Goal: Task Accomplishment & Management: Manage account settings

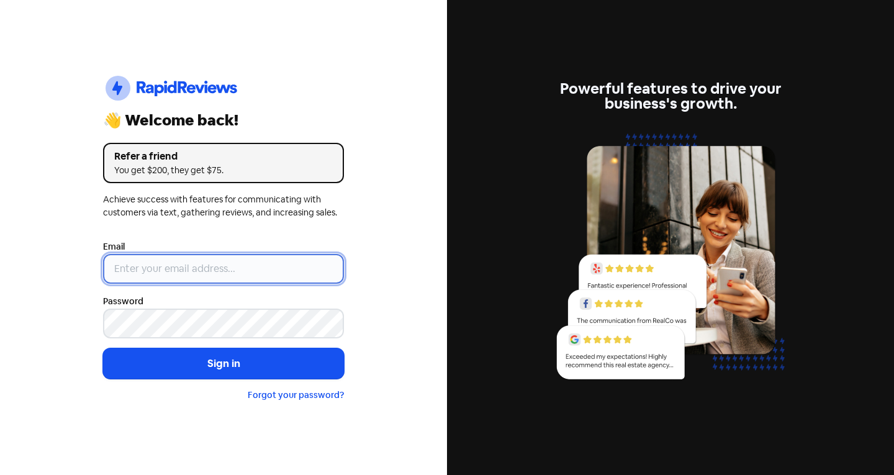
type input "[EMAIL_ADDRESS][DOMAIN_NAME]"
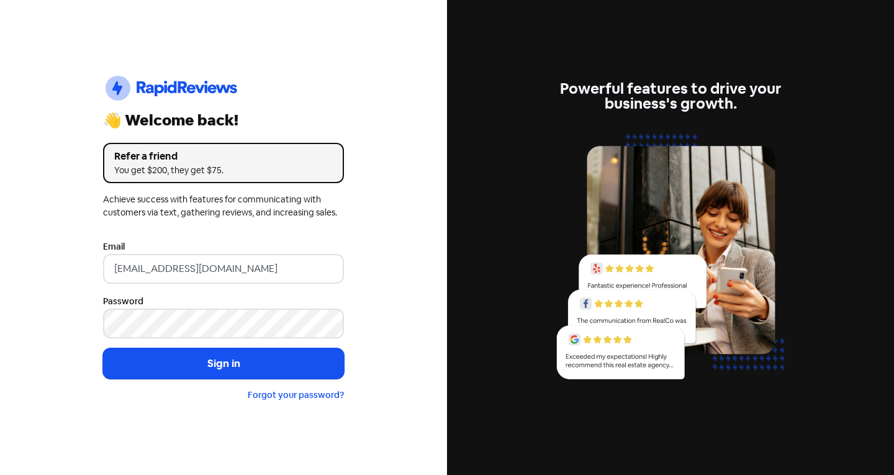
click at [191, 287] on form "Email [EMAIL_ADDRESS][DOMAIN_NAME] Password Sign in Forgot your password?" at bounding box center [223, 320] width 241 height 163
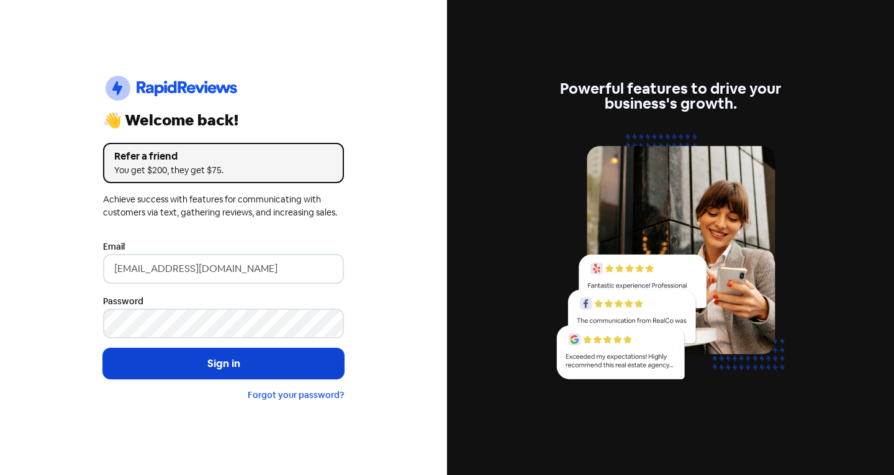
click at [223, 366] on button "Sign in" at bounding box center [223, 363] width 241 height 31
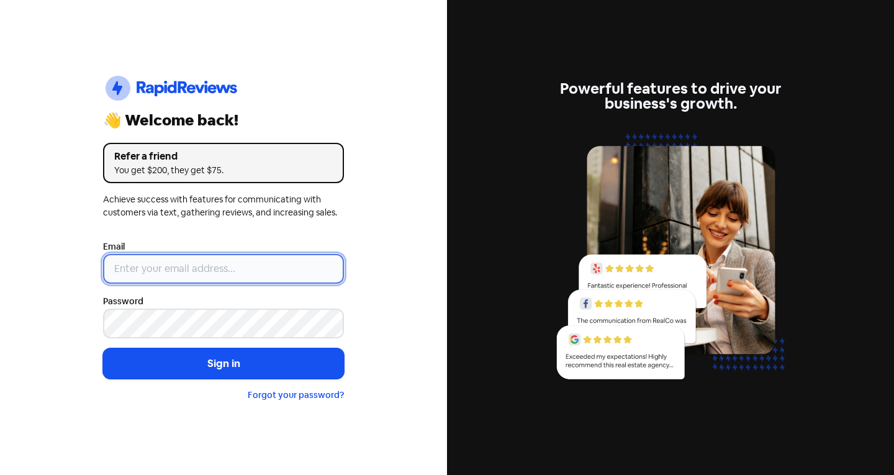
type input "[EMAIL_ADDRESS][DOMAIN_NAME]"
click at [200, 270] on input "[EMAIL_ADDRESS][DOMAIN_NAME]" at bounding box center [223, 269] width 241 height 30
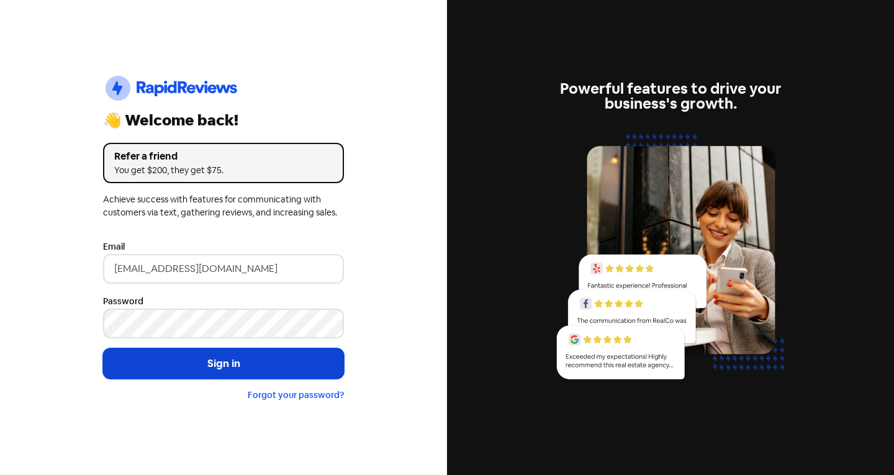
click at [232, 362] on button "Sign in" at bounding box center [223, 363] width 241 height 31
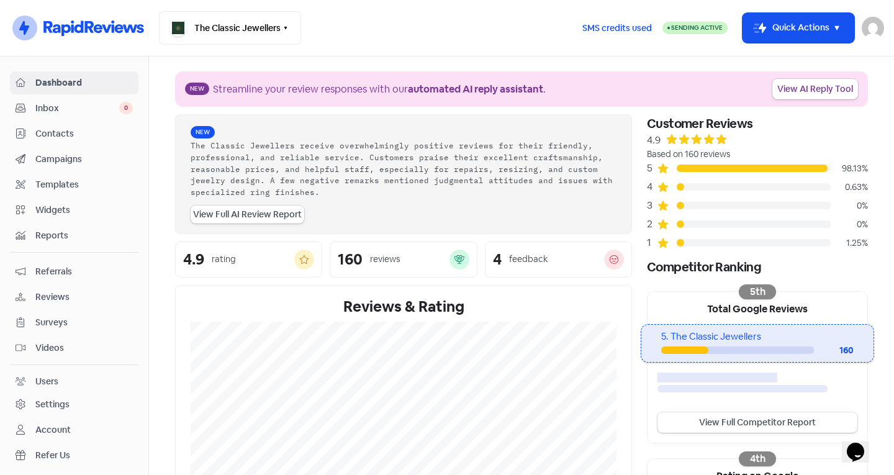
click at [63, 128] on span "Contacts" at bounding box center [83, 133] width 97 height 13
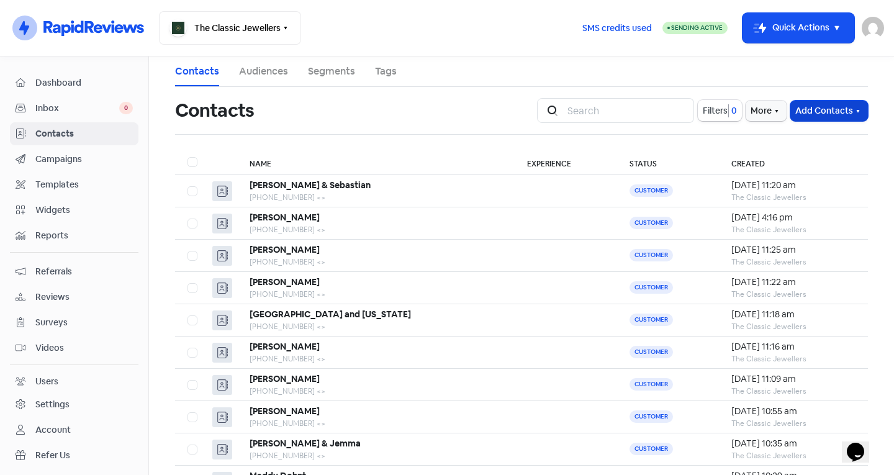
click at [825, 108] on button "Add Contacts" at bounding box center [829, 111] width 78 height 20
click at [771, 132] on button "Add a contact" at bounding box center [795, 137] width 145 height 25
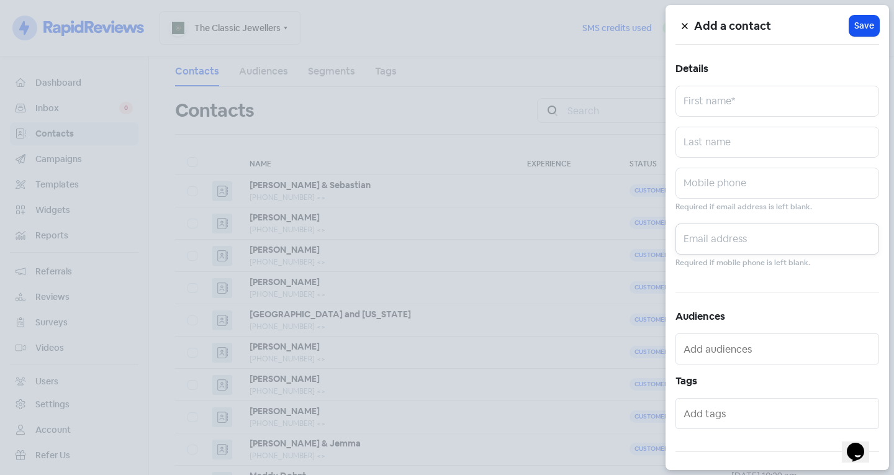
click at [703, 236] on input "text" at bounding box center [778, 239] width 204 height 31
type input "0414421613"
click at [721, 99] on input "text" at bounding box center [778, 101] width 204 height 31
type input "Charlotte"
click at [723, 151] on input "text" at bounding box center [778, 142] width 204 height 31
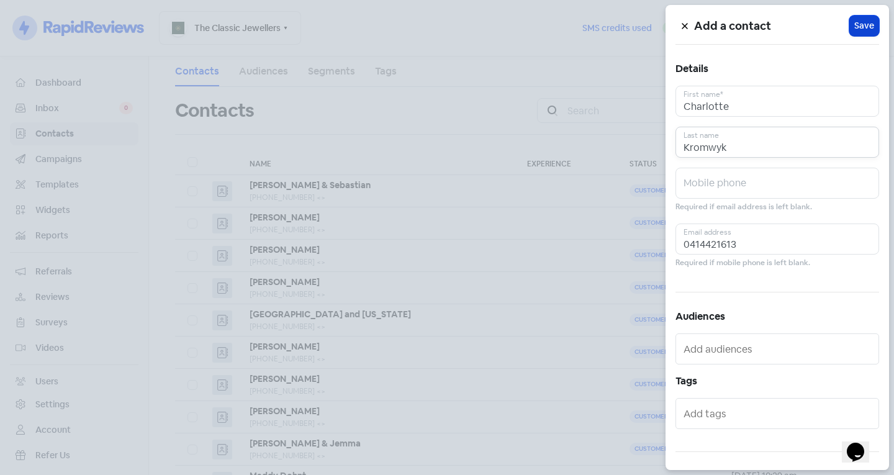
type input "Kromwyk"
click at [854, 24] on span "Save" at bounding box center [864, 25] width 20 height 13
click at [746, 244] on input "0414421613" at bounding box center [778, 239] width 204 height 31
drag, startPoint x: 746, startPoint y: 244, endPoint x: 644, endPoint y: 251, distance: 101.4
click at [644, 474] on div "Add a contact Icon For Loading Save Details Charlotte First name* Kromwyk Last …" at bounding box center [447, 475] width 894 height 0
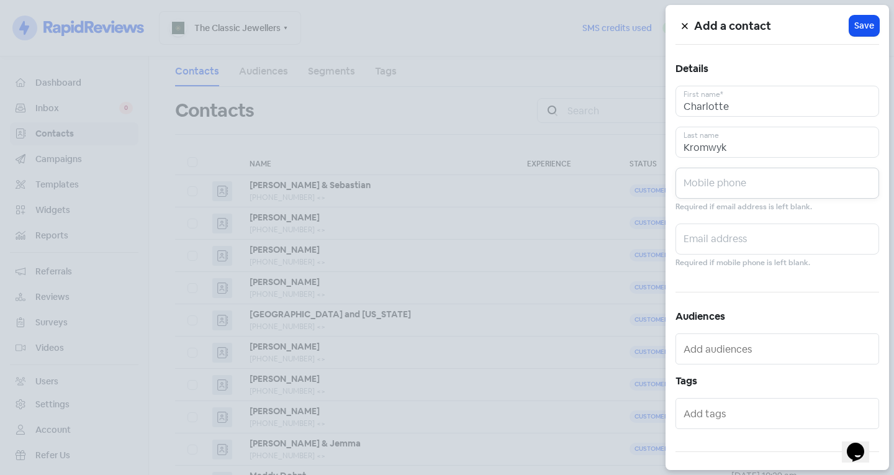
click at [700, 170] on input "text" at bounding box center [778, 183] width 204 height 31
paste input "0414421613"
type input "0414421613"
click at [857, 21] on span "Save" at bounding box center [864, 25] width 20 height 13
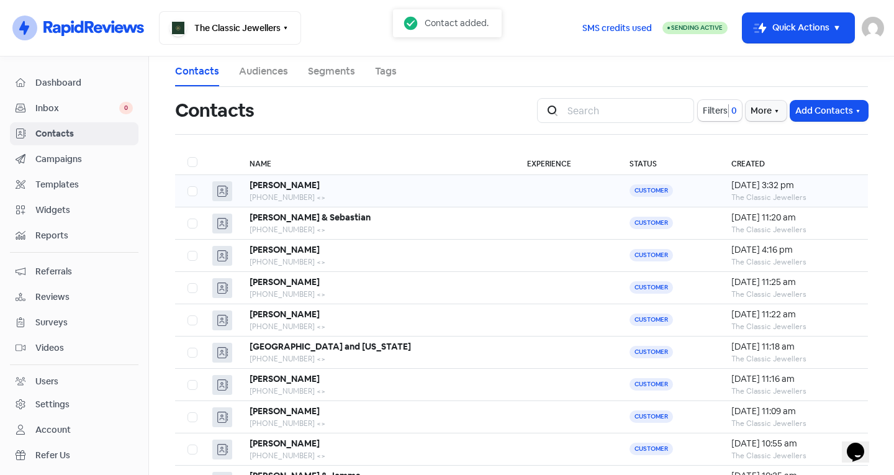
click at [288, 189] on b "Charlotte Kromwyk" at bounding box center [285, 184] width 70 height 11
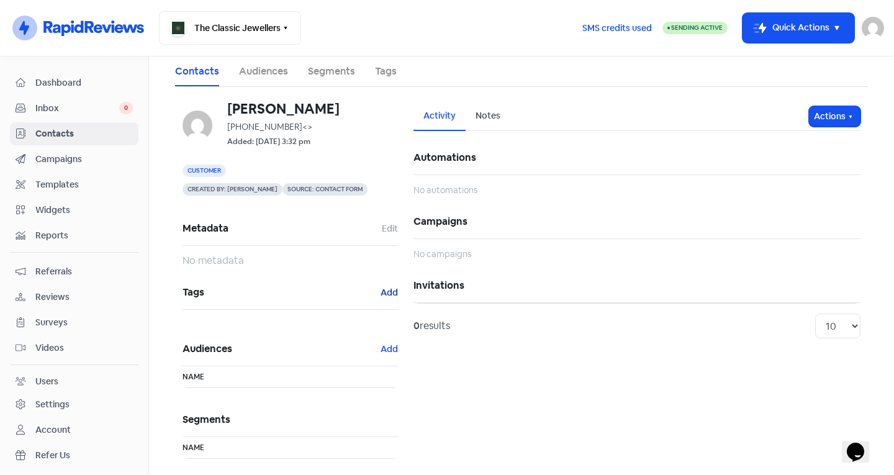
click at [380, 292] on button "Add" at bounding box center [389, 293] width 19 height 14
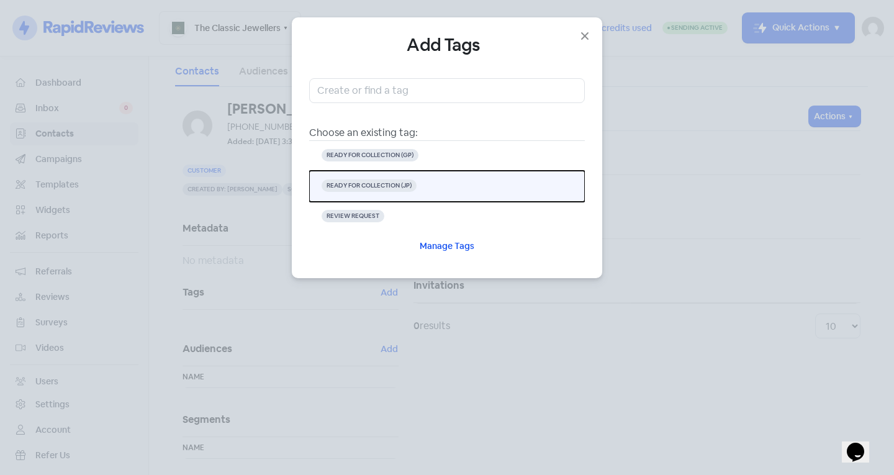
click at [450, 187] on button "READY FOR COLLECTION (JP)" at bounding box center [447, 186] width 276 height 31
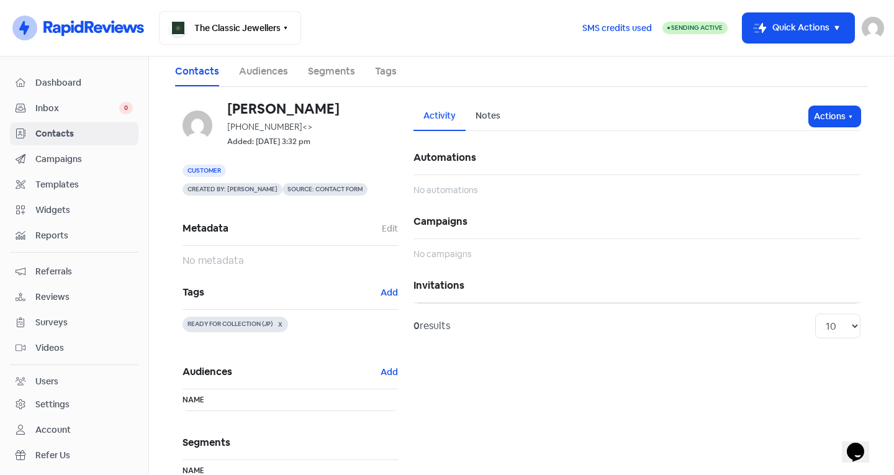
click at [418, 330] on div "0 results" at bounding box center [432, 326] width 37 height 15
click at [809, 119] on button "Actions" at bounding box center [835, 116] width 52 height 20
click at [716, 93] on div "Charlotte Kromwyk +61414421613 <> Added: 12 Sep 2025, 3:32 pm Customer Created …" at bounding box center [521, 299] width 693 height 425
click at [111, 132] on span "Contacts" at bounding box center [83, 133] width 97 height 13
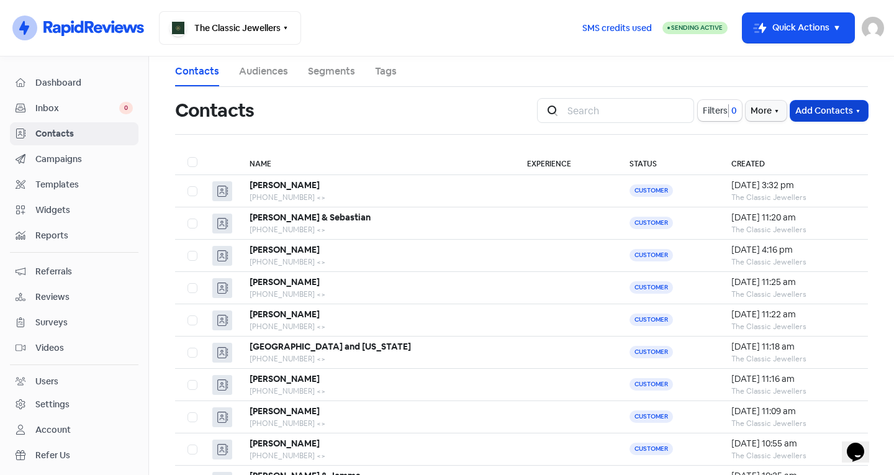
click at [828, 114] on button "Add Contacts" at bounding box center [829, 111] width 78 height 20
click at [787, 135] on button "Add a contact" at bounding box center [795, 137] width 145 height 25
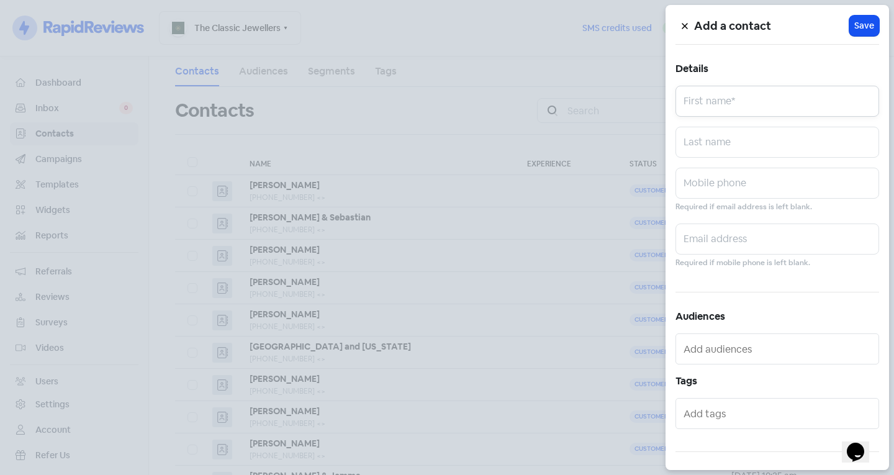
click at [757, 98] on input "text" at bounding box center [778, 101] width 204 height 31
type input "Rith"
click at [733, 233] on input "text" at bounding box center [778, 239] width 204 height 31
click at [703, 187] on input "text" at bounding box center [778, 183] width 204 height 31
type input "0450678994"
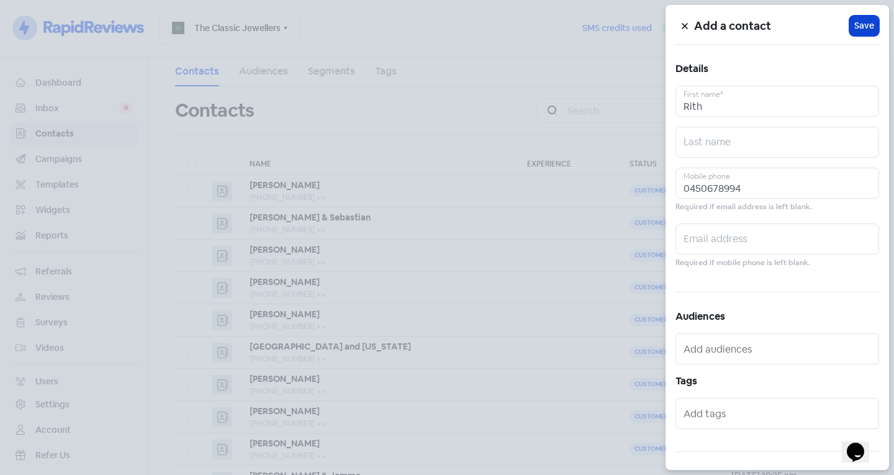
click at [854, 28] on span "Save" at bounding box center [864, 25] width 20 height 13
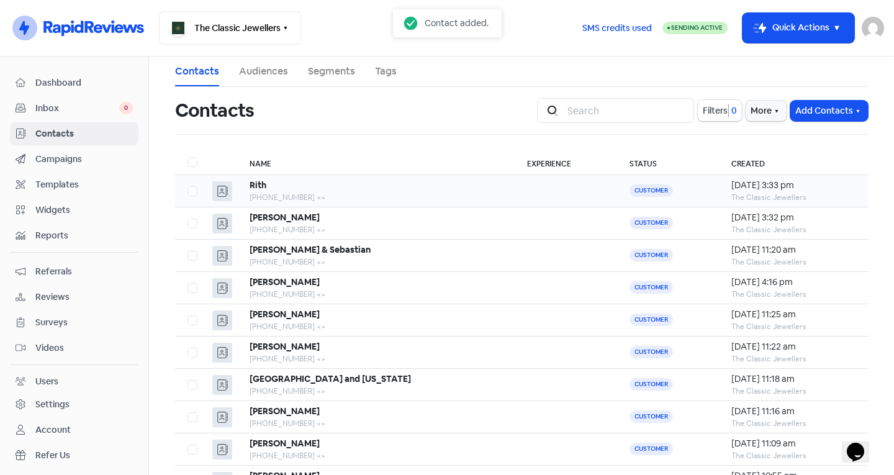
click at [342, 195] on div "+61450678994 <>" at bounding box center [376, 197] width 253 height 11
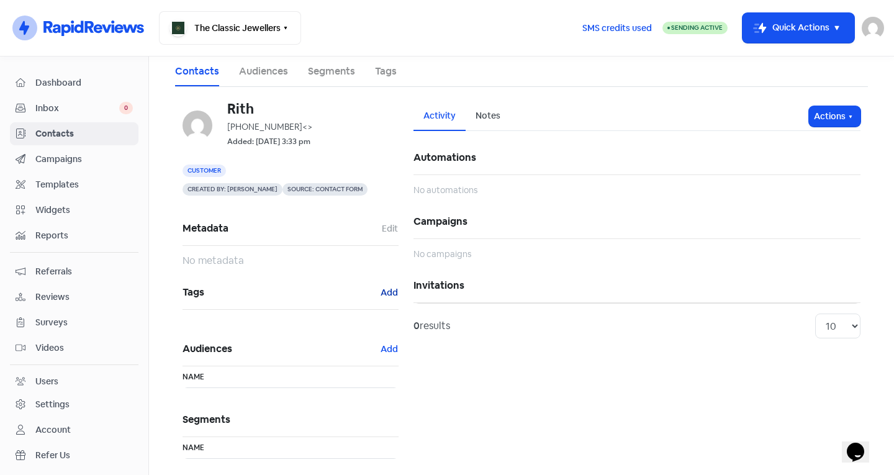
click at [392, 287] on button "Add" at bounding box center [389, 293] width 19 height 14
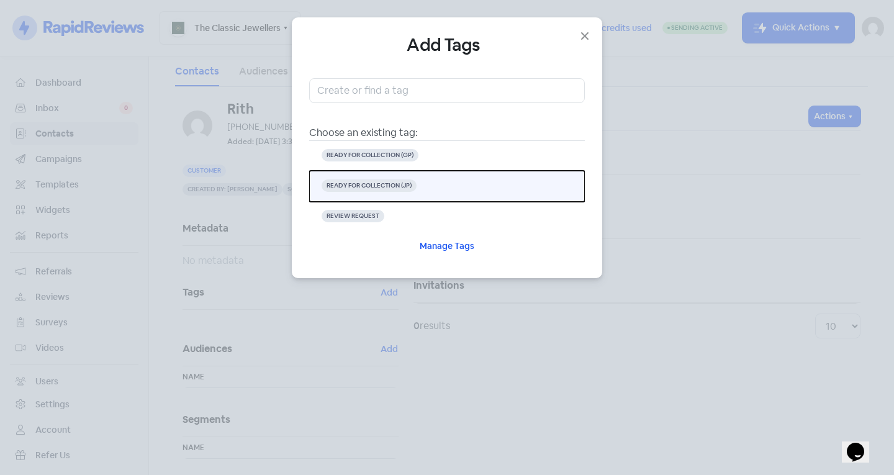
click at [380, 184] on span "READY FOR COLLECTION (JP)" at bounding box center [369, 185] width 95 height 12
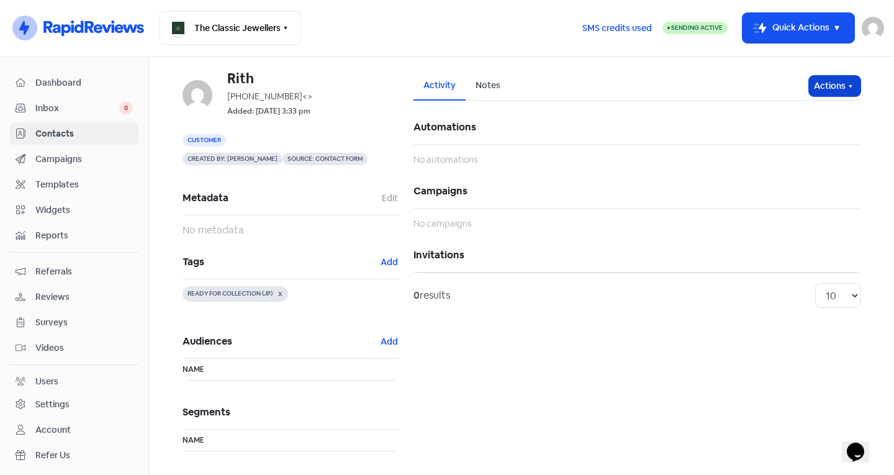
click at [825, 84] on button "Actions" at bounding box center [835, 86] width 52 height 20
click at [810, 112] on button "Send invitation" at bounding box center [811, 113] width 98 height 25
select select
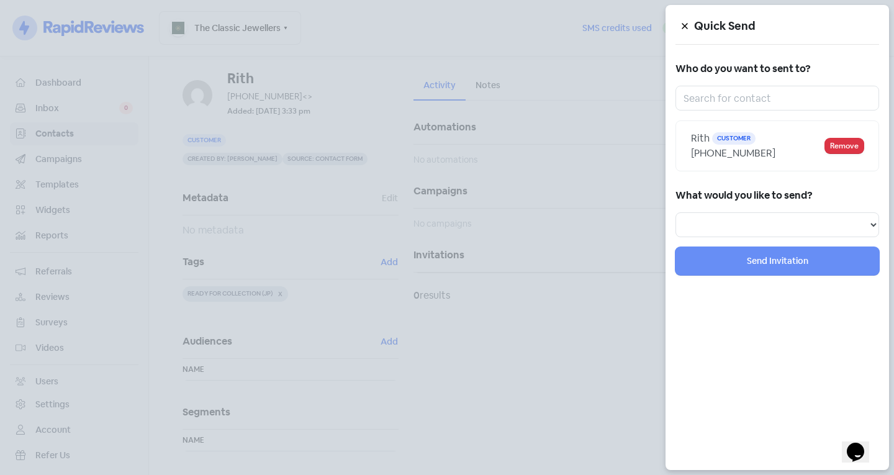
click at [289, 277] on div at bounding box center [447, 237] width 894 height 475
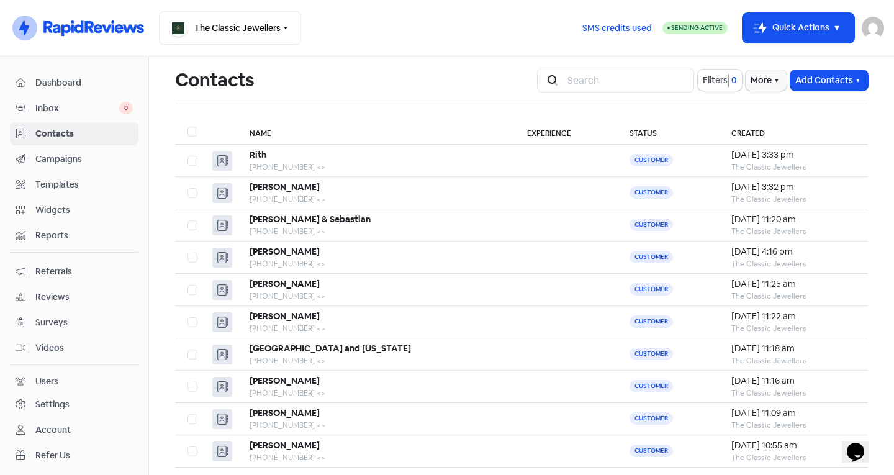
click at [83, 106] on span "Inbox" at bounding box center [77, 108] width 84 height 13
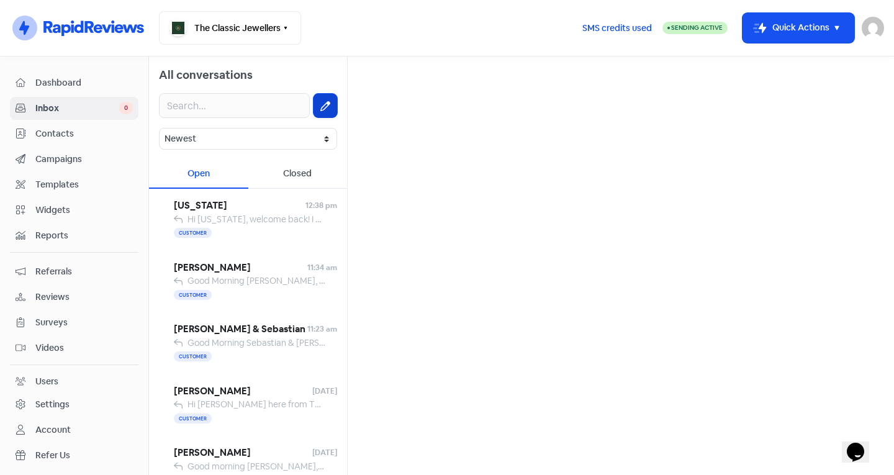
click at [314, 104] on button at bounding box center [326, 106] width 24 height 24
click at [433, 70] on input "text" at bounding box center [621, 78] width 527 height 25
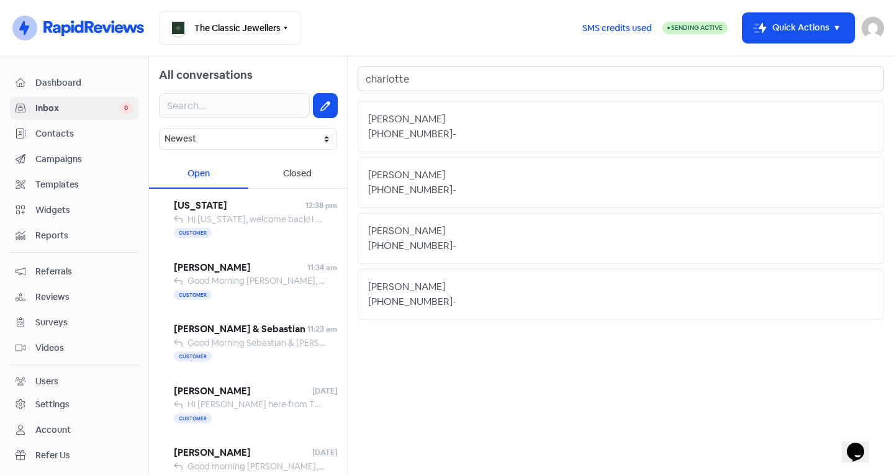
type input "charlotte"
click at [466, 132] on div "+61414421613 -" at bounding box center [620, 134] width 505 height 15
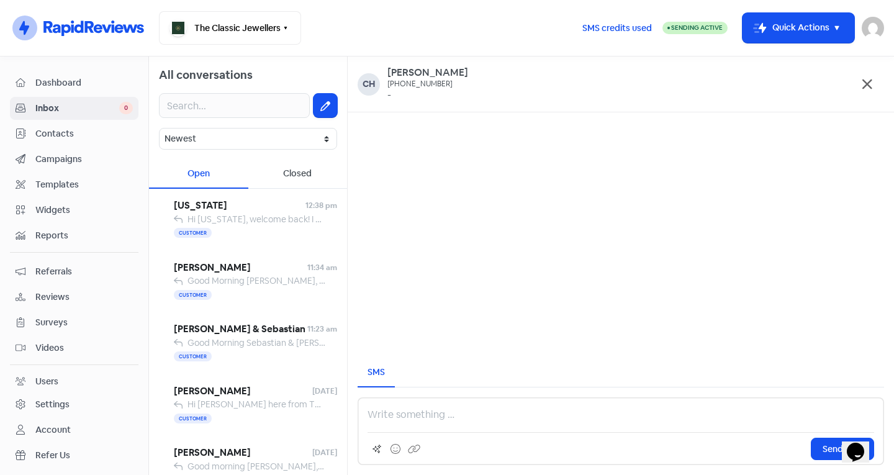
click at [397, 409] on p at bounding box center [621, 414] width 507 height 15
paste div
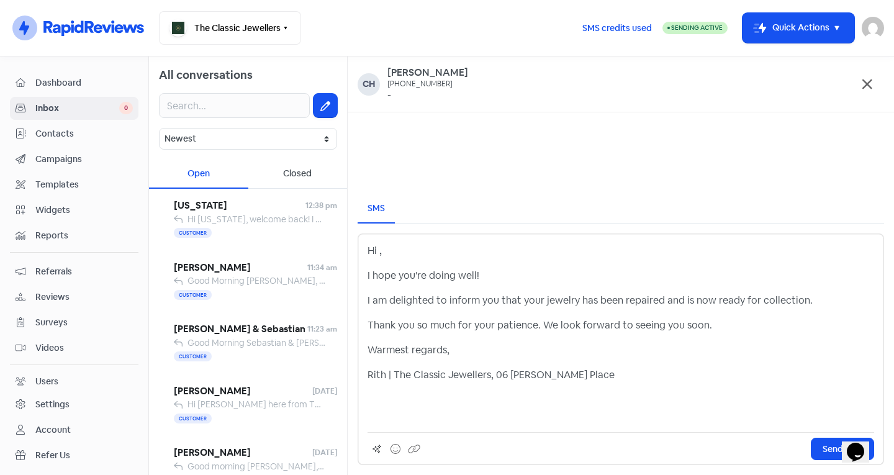
click at [379, 248] on p "Hi ," at bounding box center [621, 250] width 507 height 15
drag, startPoint x: 576, startPoint y: 299, endPoint x: 674, endPoint y: 289, distance: 99.2
click at [674, 289] on div "Hi Charlotte, I hope you're doing well! I am delighted to inform you that your …" at bounding box center [621, 332] width 507 height 179
click at [476, 355] on p "Warmest regards," at bounding box center [621, 350] width 507 height 15
click at [832, 441] on button "Send SMS" at bounding box center [842, 449] width 63 height 22
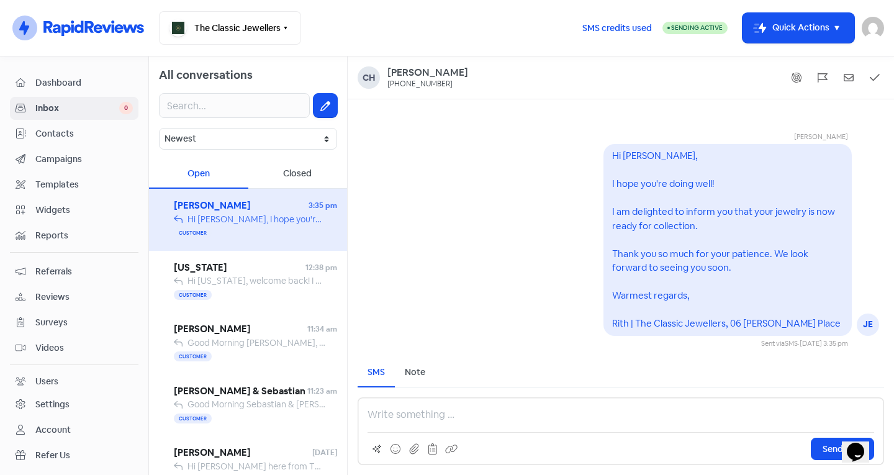
click at [66, 138] on span "Contacts" at bounding box center [83, 133] width 97 height 13
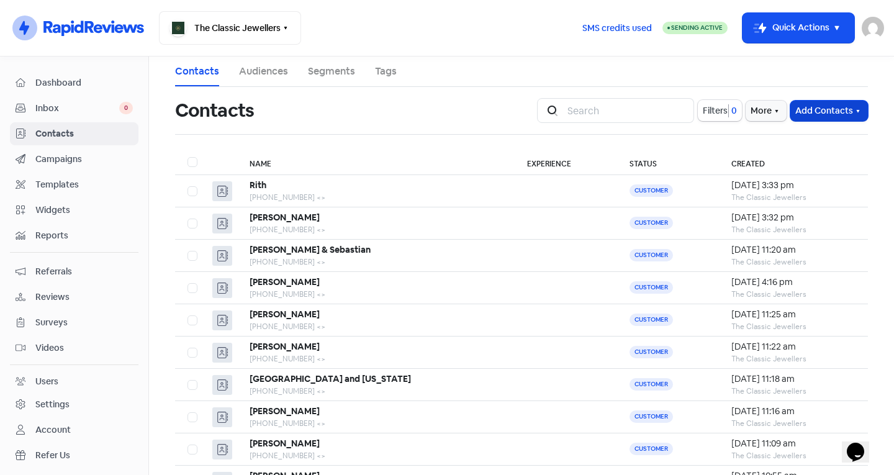
click at [823, 107] on button "Add Contacts" at bounding box center [829, 111] width 78 height 20
click at [763, 140] on button "Add a contact" at bounding box center [795, 137] width 145 height 25
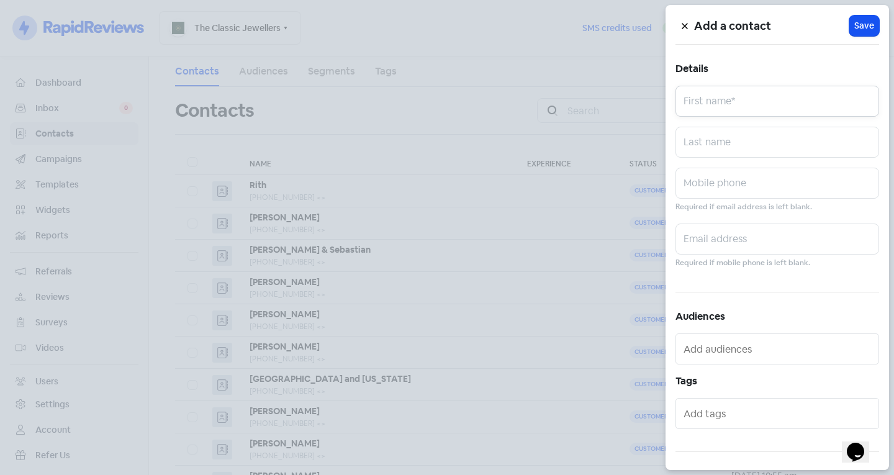
click at [723, 101] on input "text" at bounding box center [778, 101] width 204 height 31
type input "Doma"
click at [721, 144] on input "text" at bounding box center [778, 142] width 204 height 31
type input "Mallett"
click at [713, 178] on input "text" at bounding box center [778, 183] width 204 height 31
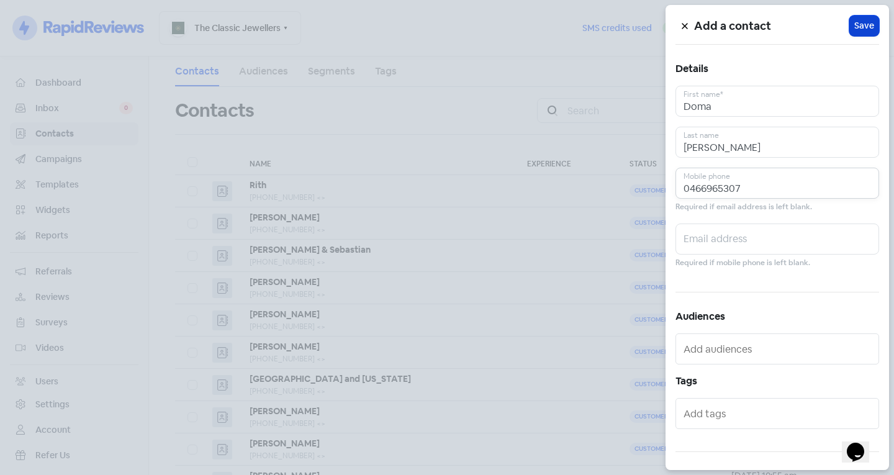
type input "0466965307"
click at [854, 23] on span "Save" at bounding box center [864, 25] width 20 height 13
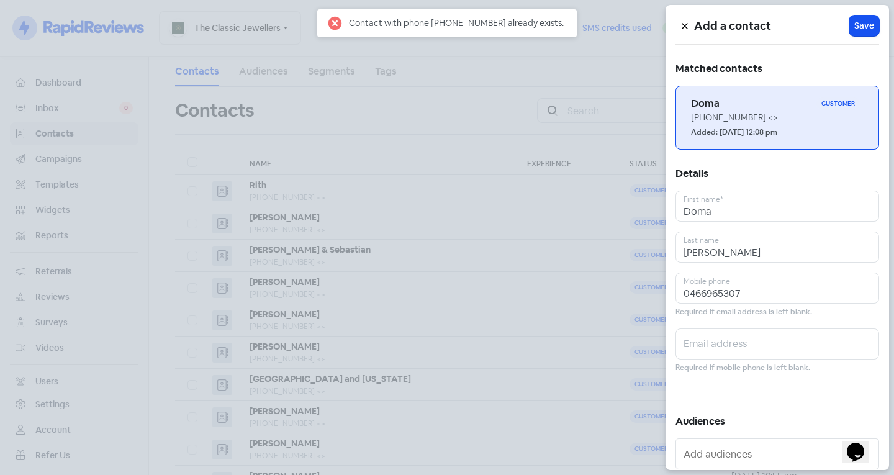
click at [775, 104] on h6 "Doma" at bounding box center [753, 104] width 125 height 14
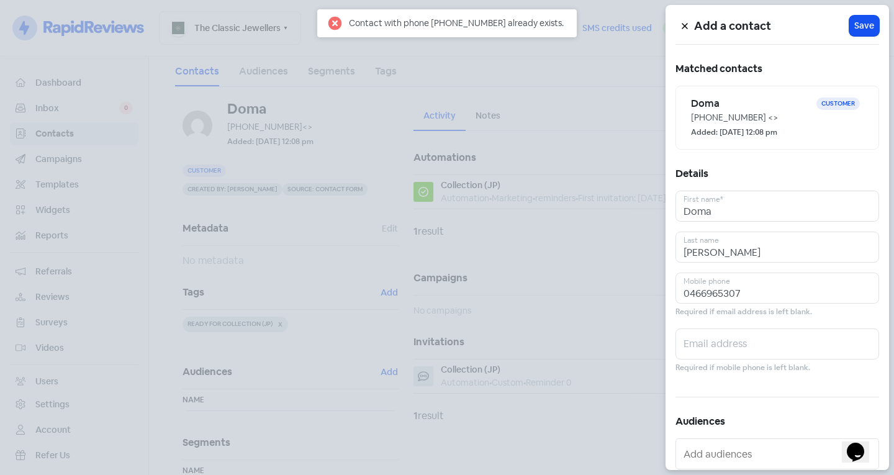
click at [477, 218] on div at bounding box center [447, 237] width 894 height 475
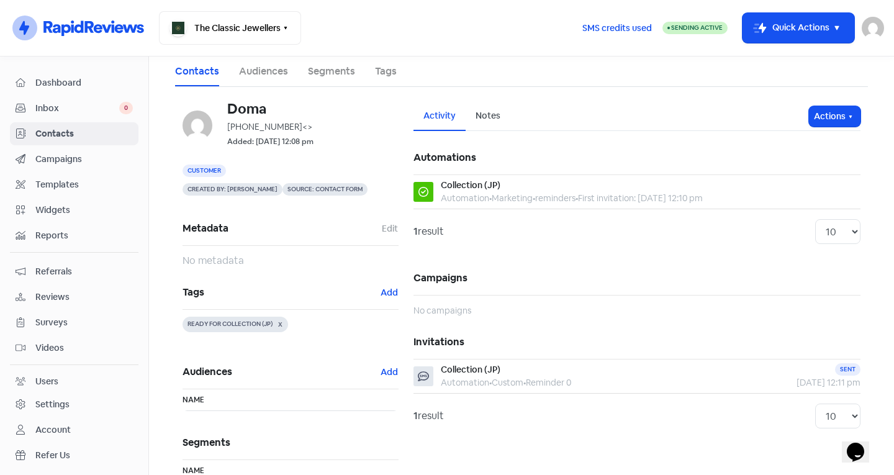
click at [282, 127] on div "+61466965307 <>" at bounding box center [312, 126] width 171 height 13
click at [75, 107] on span "Inbox" at bounding box center [77, 108] width 84 height 13
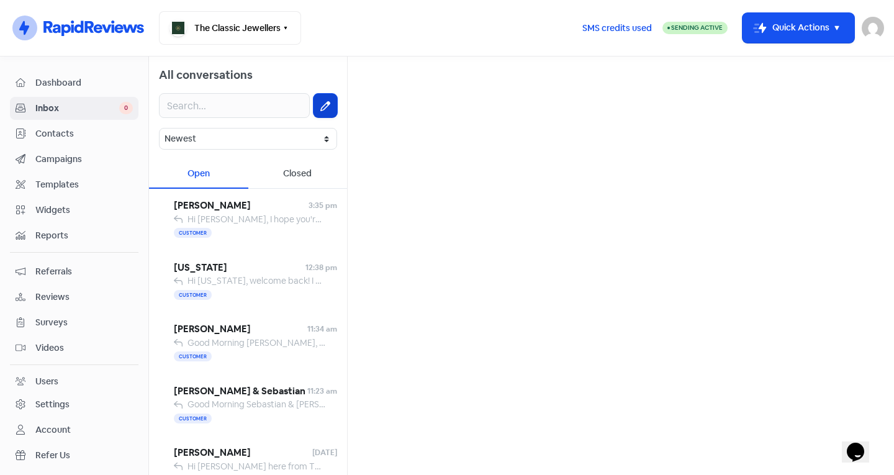
click at [314, 99] on button at bounding box center [326, 106] width 24 height 24
click at [453, 70] on input "text" at bounding box center [621, 78] width 527 height 25
type input "doma"
click at [443, 126] on div "Doma" at bounding box center [620, 119] width 505 height 15
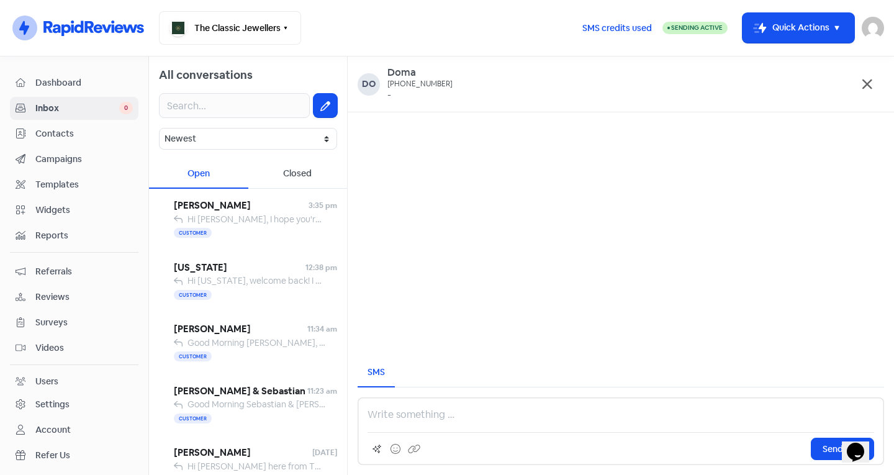
click at [405, 417] on p at bounding box center [621, 414] width 507 height 15
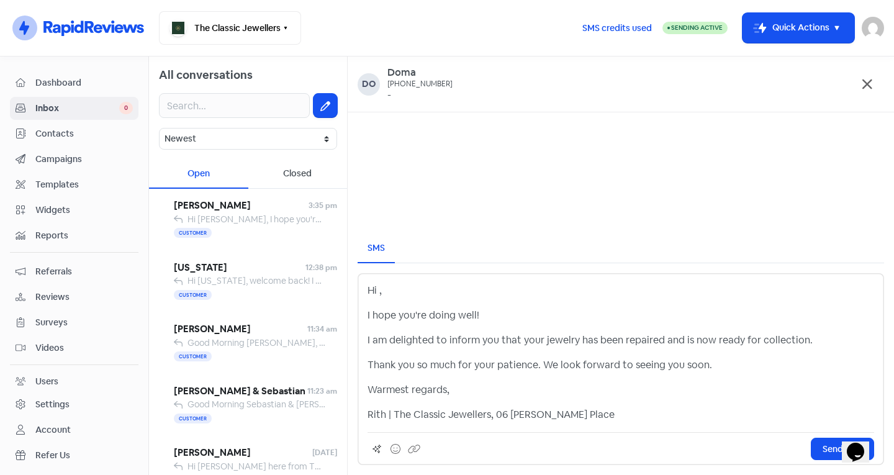
click at [378, 287] on p "Hi ," at bounding box center [621, 290] width 507 height 15
drag, startPoint x: 578, startPoint y: 340, endPoint x: 676, endPoint y: 323, distance: 99.5
click at [676, 323] on div "Hi Doma, I hope you're doing well! I am delighted to inform you that your jewel…" at bounding box center [621, 352] width 507 height 139
click at [826, 447] on span "Send SMS" at bounding box center [843, 449] width 40 height 13
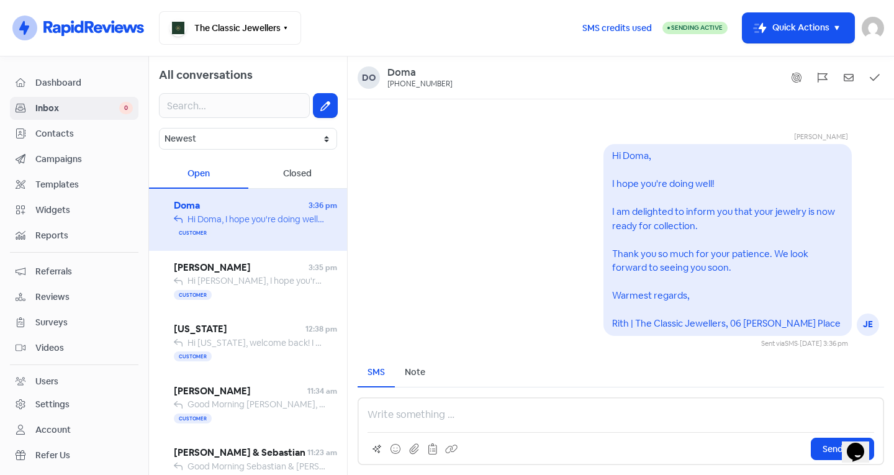
click at [85, 131] on span "Contacts" at bounding box center [83, 133] width 97 height 13
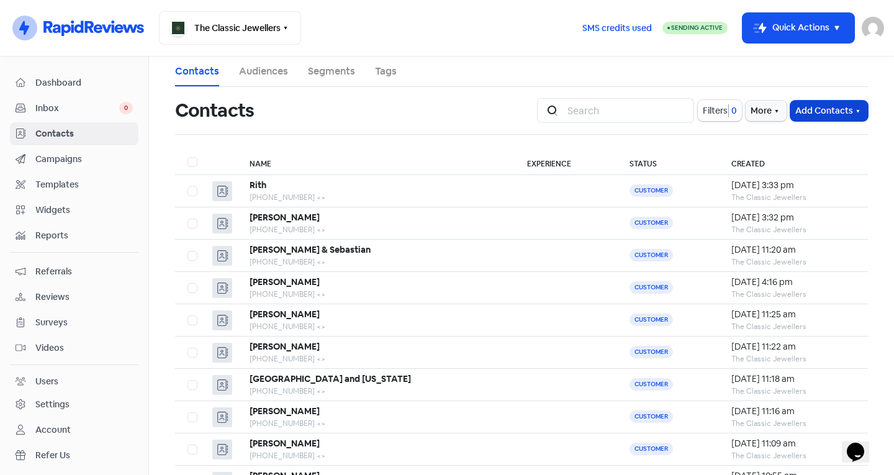
click at [813, 112] on button "Add Contacts" at bounding box center [829, 111] width 78 height 20
click at [750, 137] on button "Add a contact" at bounding box center [795, 137] width 145 height 25
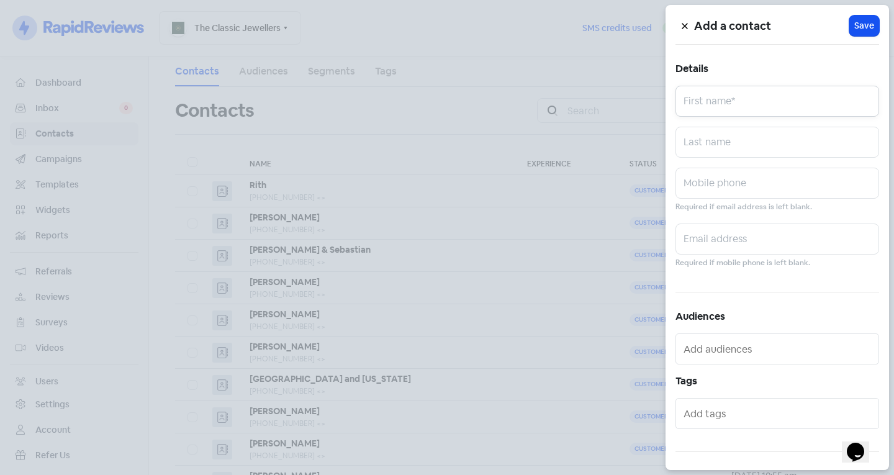
click at [723, 107] on input "text" at bounding box center [778, 101] width 204 height 31
type input "Kay"
click at [704, 151] on input "text" at bounding box center [778, 142] width 204 height 31
type input "Mathias"
click at [716, 174] on input "text" at bounding box center [778, 183] width 204 height 31
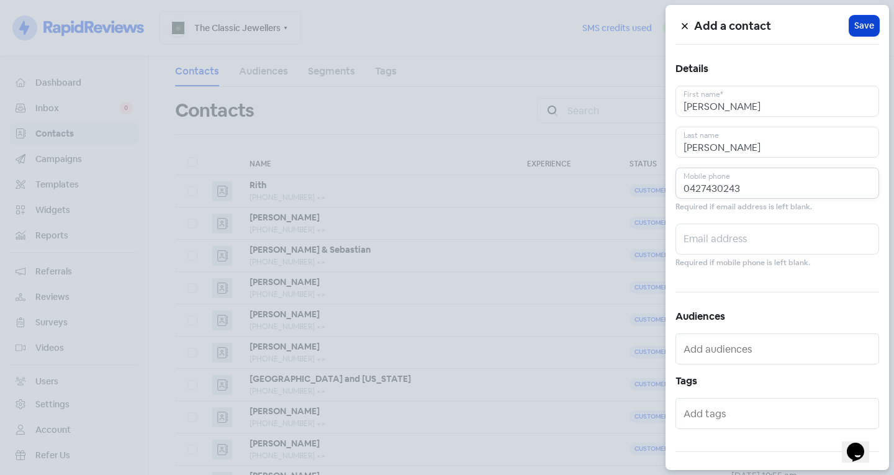
type input "0427430243"
click at [854, 25] on span "Save" at bounding box center [864, 25] width 20 height 13
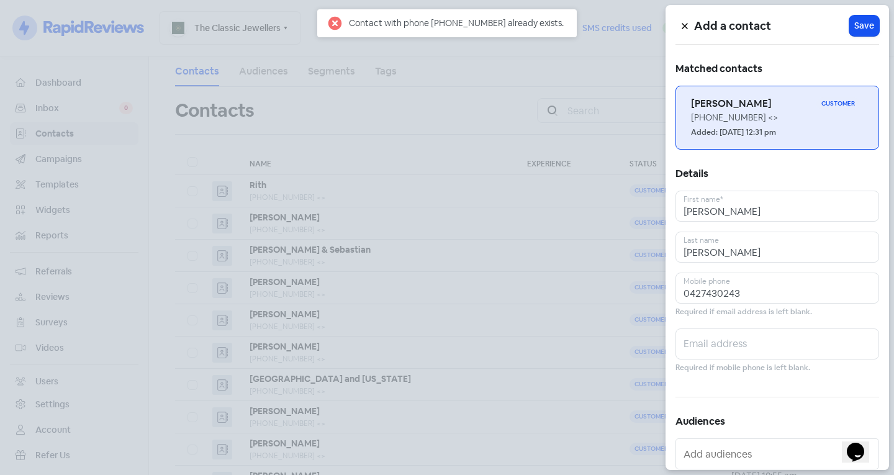
click at [720, 129] on small "Added: 3 Sep 2025, 12:31 pm" at bounding box center [733, 133] width 85 height 12
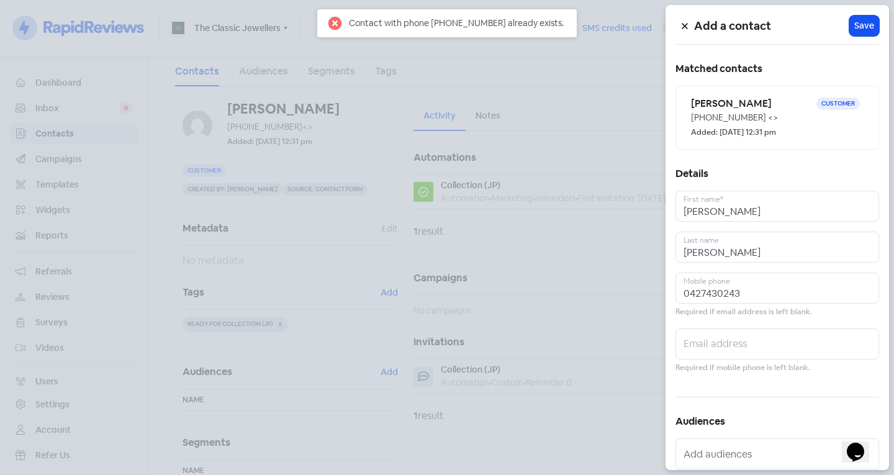
click at [338, 314] on div at bounding box center [447, 237] width 894 height 475
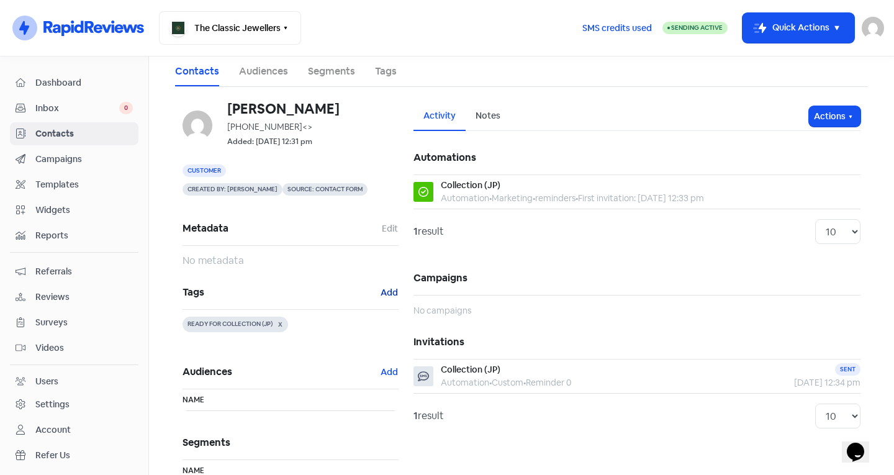
click at [389, 289] on button "Add" at bounding box center [389, 293] width 19 height 14
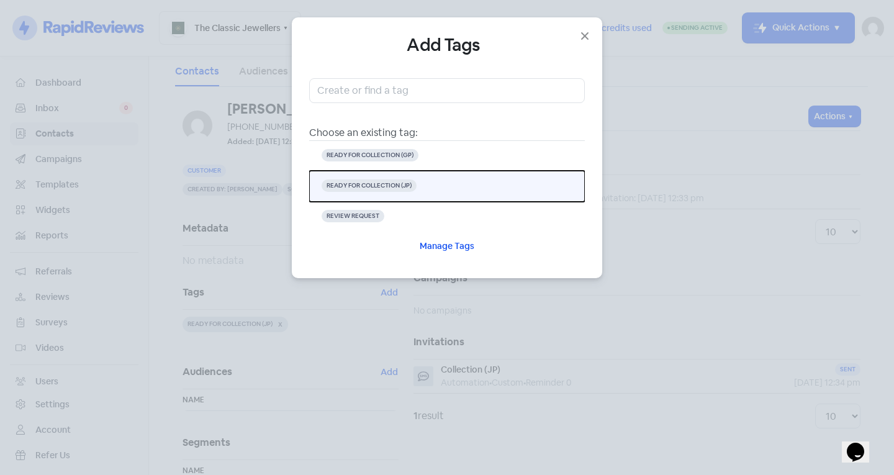
click at [438, 188] on button "READY FOR COLLECTION (JP)" at bounding box center [447, 186] width 276 height 31
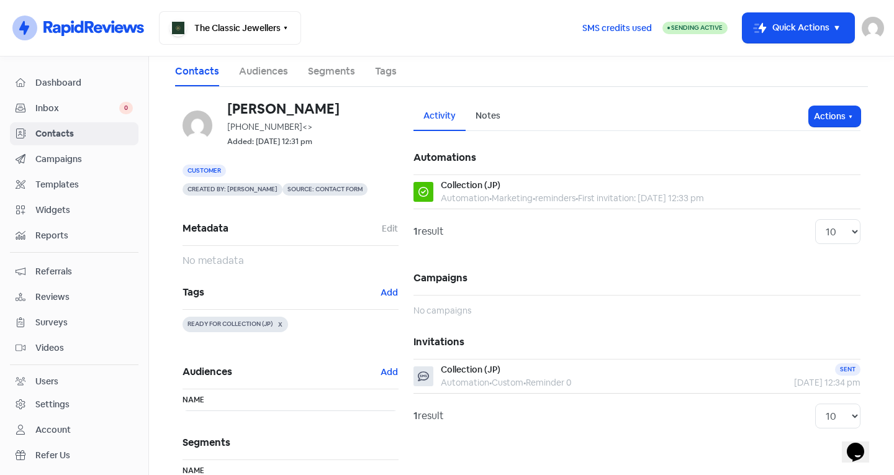
click at [70, 137] on span "Contacts" at bounding box center [83, 133] width 97 height 13
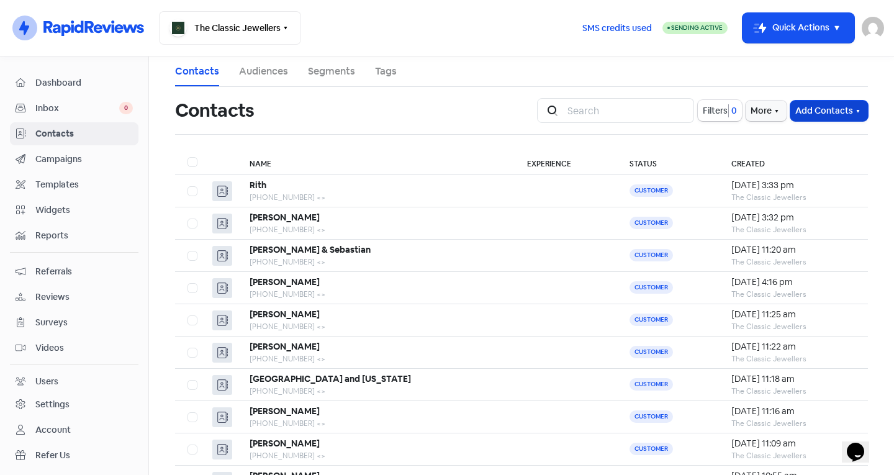
click at [826, 112] on button "Add Contacts" at bounding box center [829, 111] width 78 height 20
click at [774, 131] on button "Add a contact" at bounding box center [795, 137] width 145 height 25
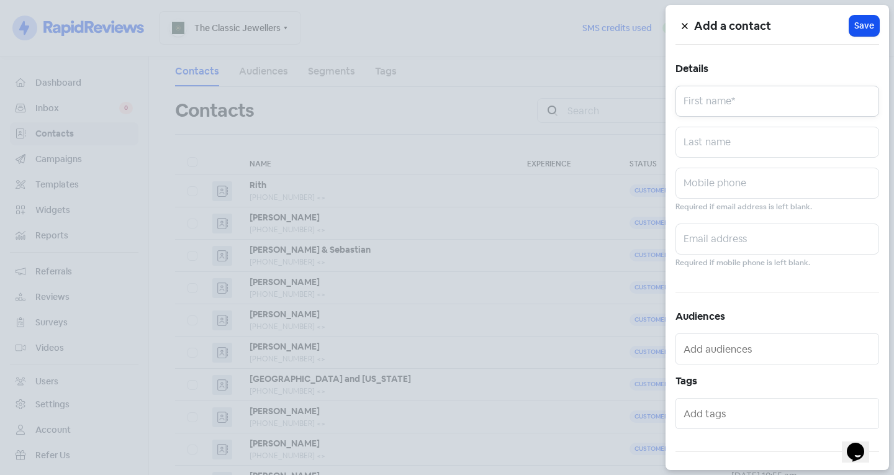
click at [703, 99] on input "text" at bounding box center [778, 101] width 204 height 31
type input "T. Blair"
click at [725, 186] on input "text" at bounding box center [778, 183] width 204 height 31
type input "0428823396"
click at [854, 27] on span "Save" at bounding box center [864, 25] width 20 height 13
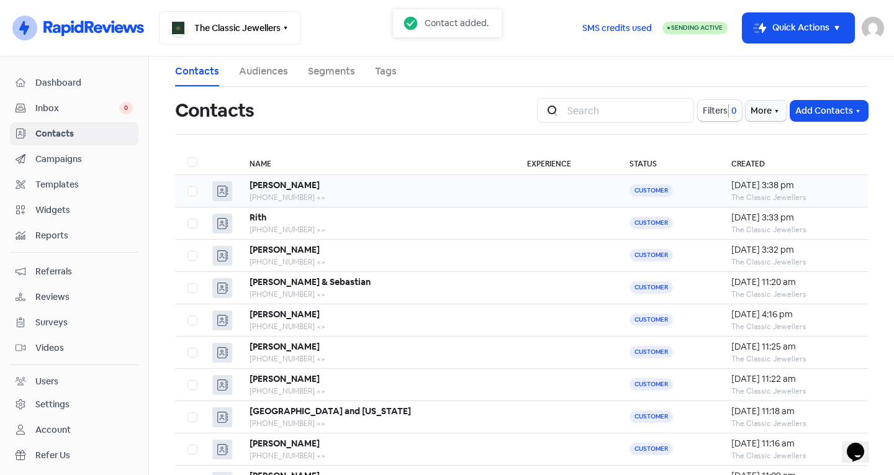
click at [333, 191] on div "T. Blair" at bounding box center [376, 185] width 253 height 13
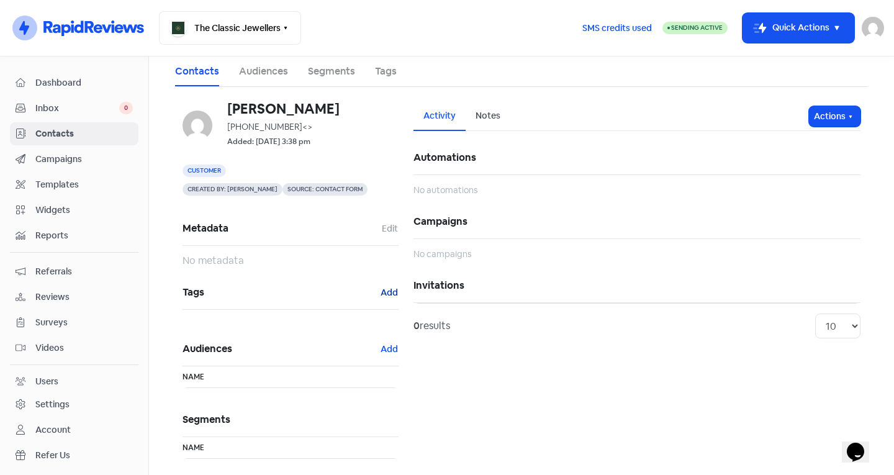
click at [386, 295] on button "Add" at bounding box center [389, 293] width 19 height 14
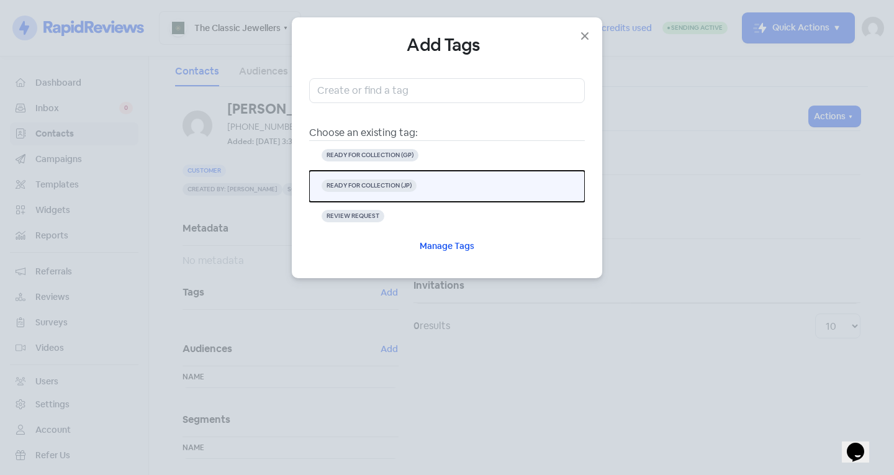
click at [440, 184] on button "READY FOR COLLECTION (JP)" at bounding box center [447, 186] width 276 height 31
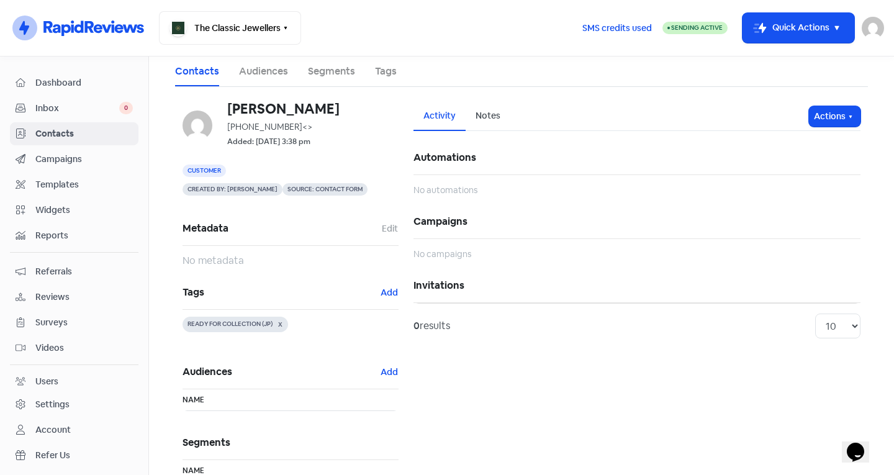
click at [93, 126] on link "Contacts" at bounding box center [74, 133] width 129 height 23
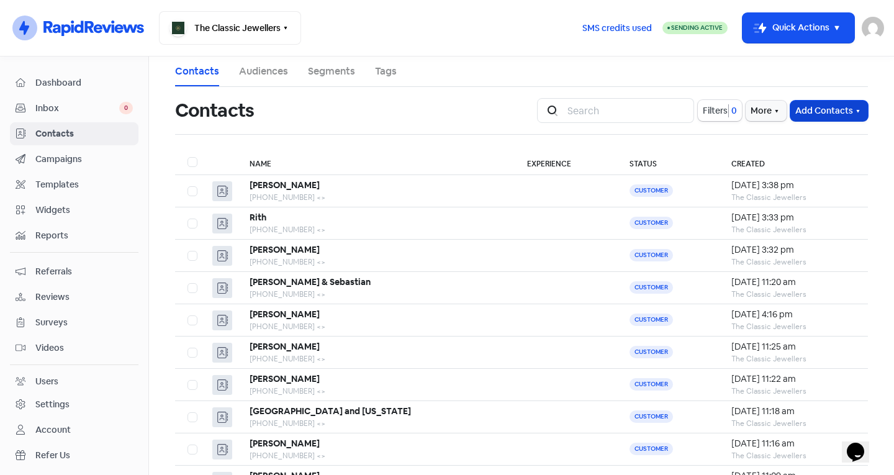
click at [832, 115] on button "Add Contacts" at bounding box center [829, 111] width 78 height 20
click at [782, 138] on button "Add a contact" at bounding box center [795, 137] width 145 height 25
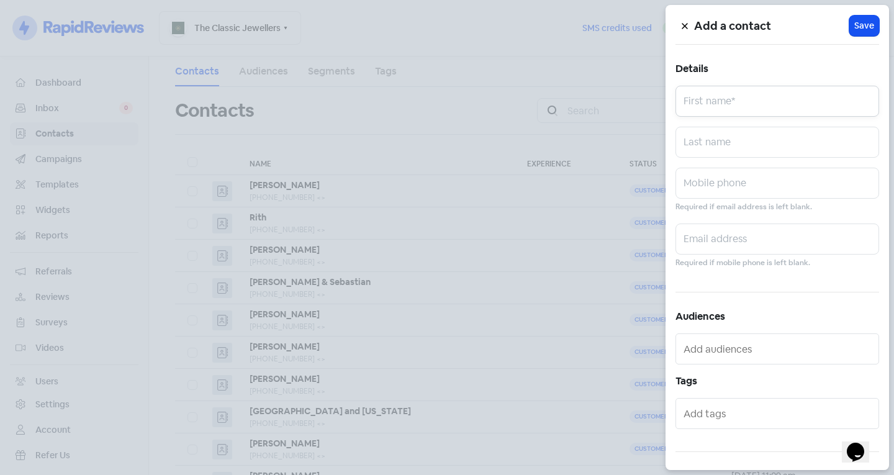
click at [733, 102] on input "text" at bounding box center [778, 101] width 204 height 31
type input "T"
type input "Tony"
click at [731, 174] on input "text" at bounding box center [778, 183] width 204 height 31
type input "0418893412"
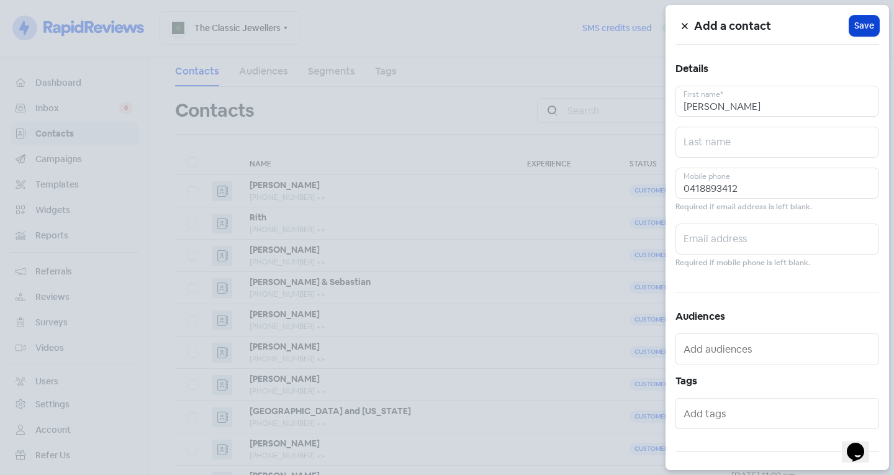
click at [859, 23] on span "Save" at bounding box center [864, 25] width 20 height 13
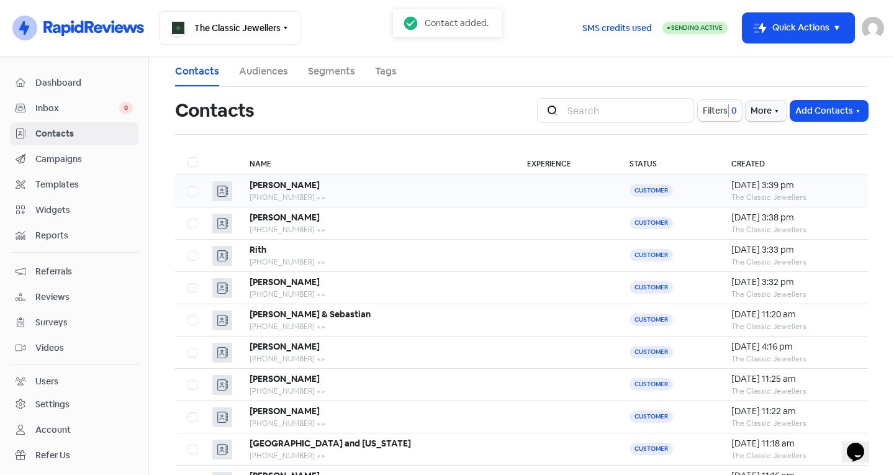
click at [334, 178] on td "Tony +61418893412 <>" at bounding box center [376, 191] width 278 height 32
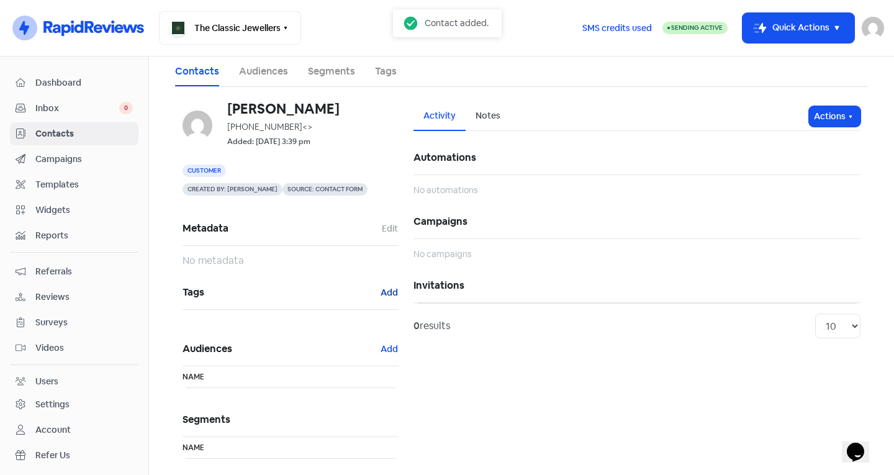
click at [389, 295] on button "Add" at bounding box center [389, 293] width 19 height 14
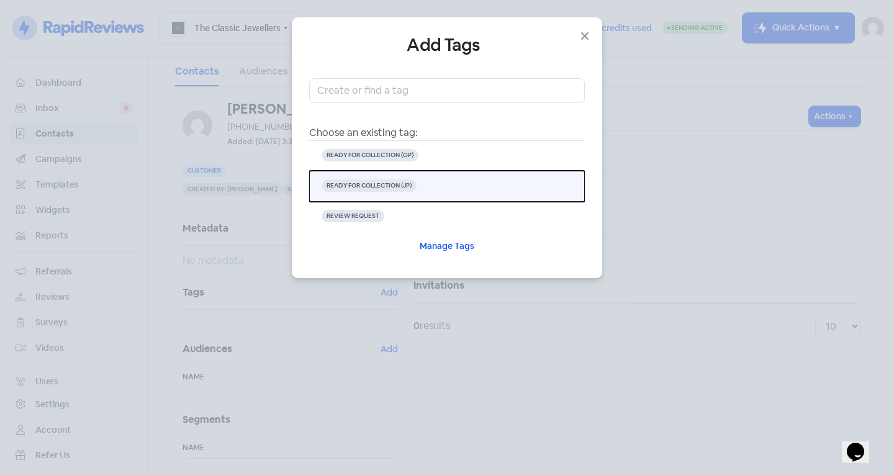
click at [400, 189] on span "READY FOR COLLECTION (JP)" at bounding box center [369, 185] width 95 height 12
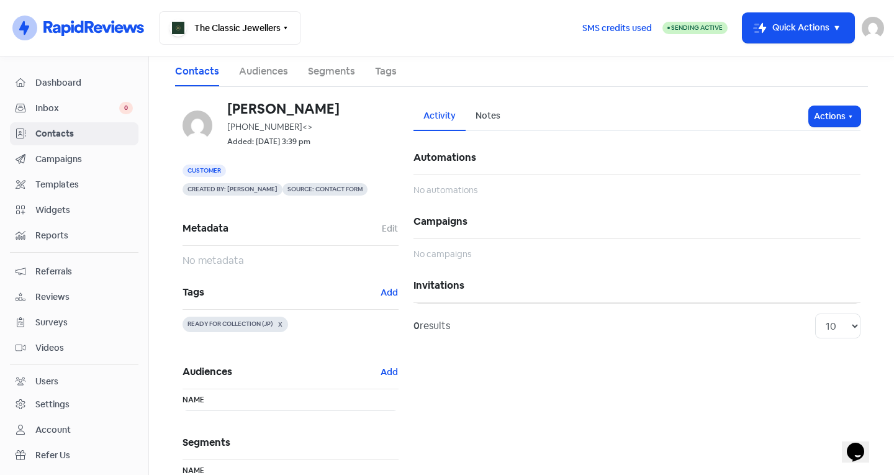
click at [99, 132] on span "Contacts" at bounding box center [83, 133] width 97 height 13
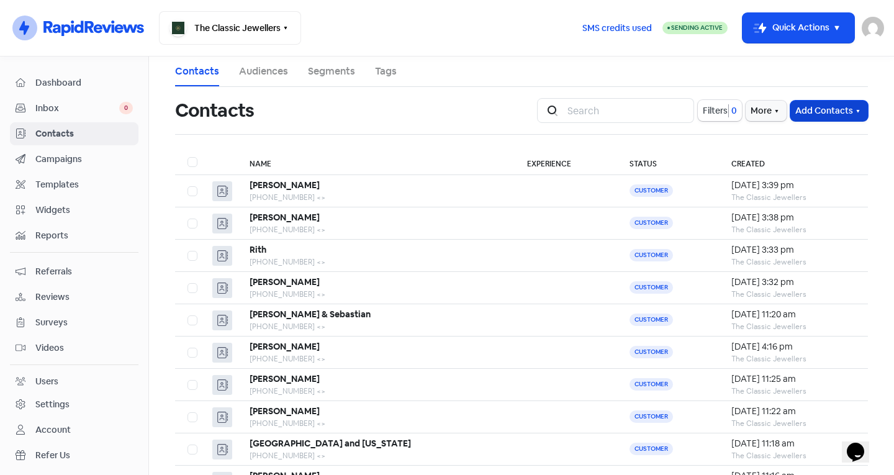
click at [798, 110] on button "Add Contacts" at bounding box center [829, 111] width 78 height 20
click at [316, 190] on div "Tony" at bounding box center [376, 185] width 253 height 13
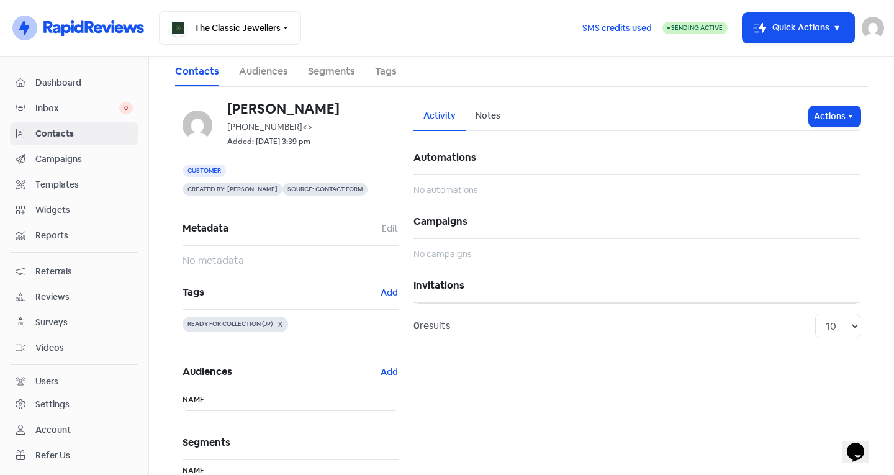
scroll to position [100, 0]
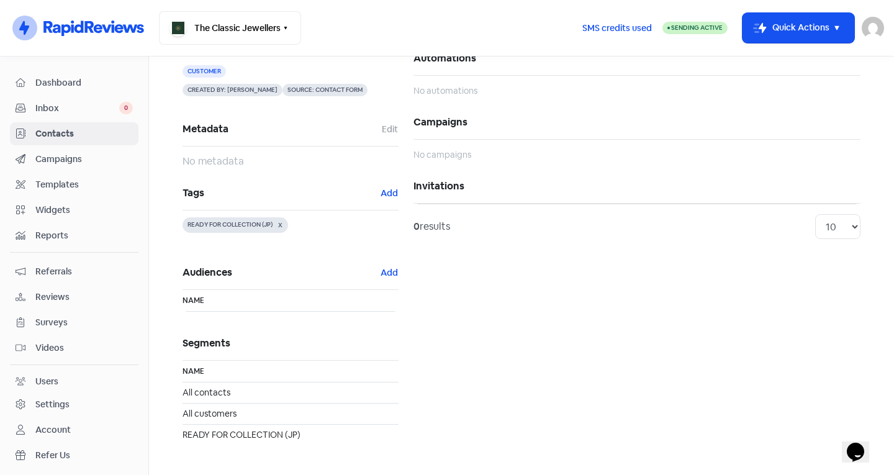
click at [83, 137] on span "Contacts" at bounding box center [83, 133] width 97 height 13
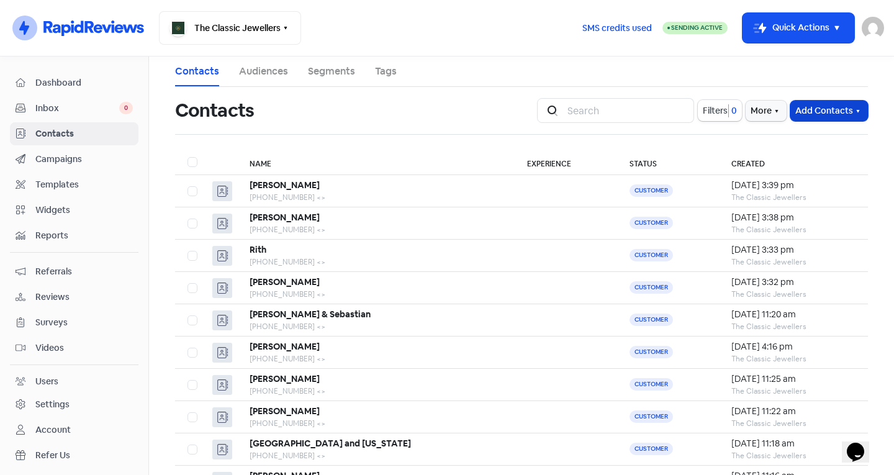
click at [821, 107] on button "Add Contacts" at bounding box center [829, 111] width 78 height 20
click at [753, 131] on button "Add a contact" at bounding box center [795, 137] width 145 height 25
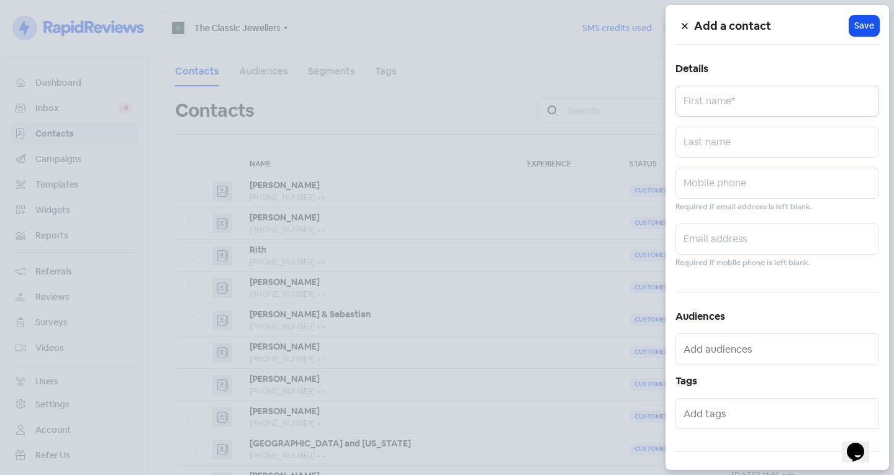
click at [691, 107] on input "text" at bounding box center [778, 101] width 204 height 31
type input "Alfonso"
click at [736, 185] on input "text" at bounding box center [778, 183] width 204 height 31
type input "0"
click at [797, 106] on input "Alfonso" at bounding box center [778, 101] width 204 height 31
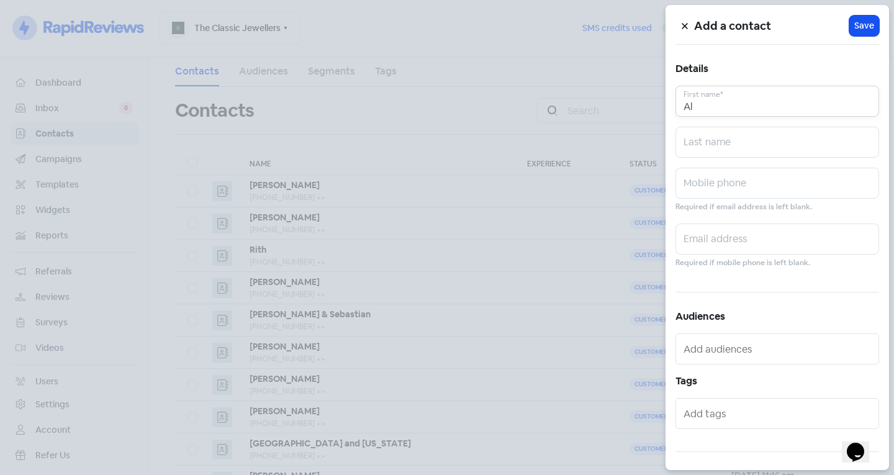
type input "A"
type input "Ada"
click at [736, 151] on input "text" at bounding box center [778, 142] width 204 height 31
type input "Puccini"
click at [695, 174] on input "text" at bounding box center [778, 183] width 204 height 31
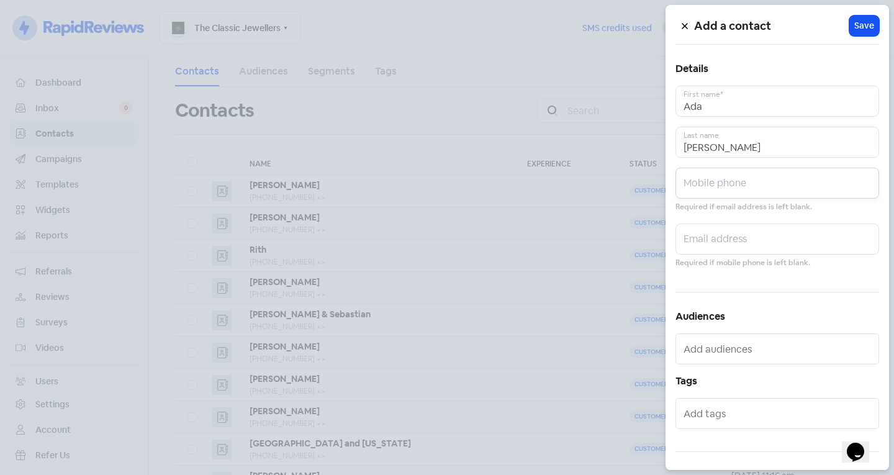
type input "0"
click at [723, 143] on input "Puccini" at bounding box center [778, 142] width 204 height 31
type input "P"
click at [720, 109] on input "Ada" at bounding box center [778, 101] width 204 height 31
type input "A"
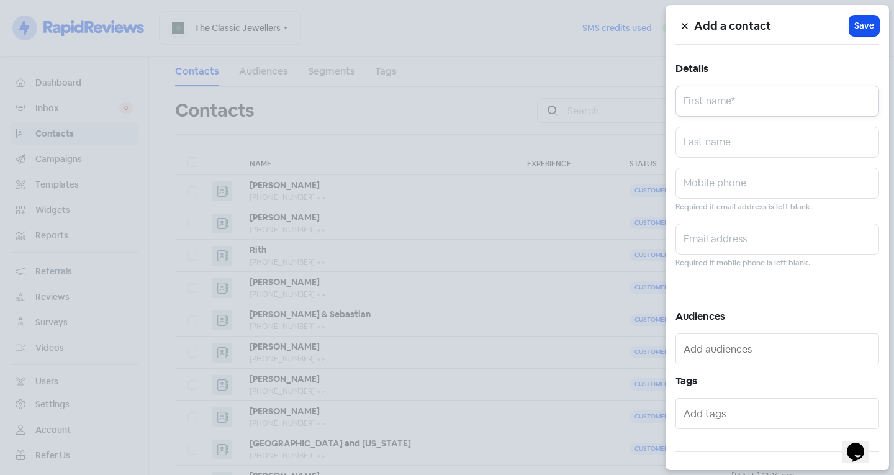
click at [720, 109] on input "text" at bounding box center [778, 101] width 204 height 31
type input "Shaon"
click at [707, 139] on input "text" at bounding box center [778, 142] width 204 height 31
type input "Etheington"
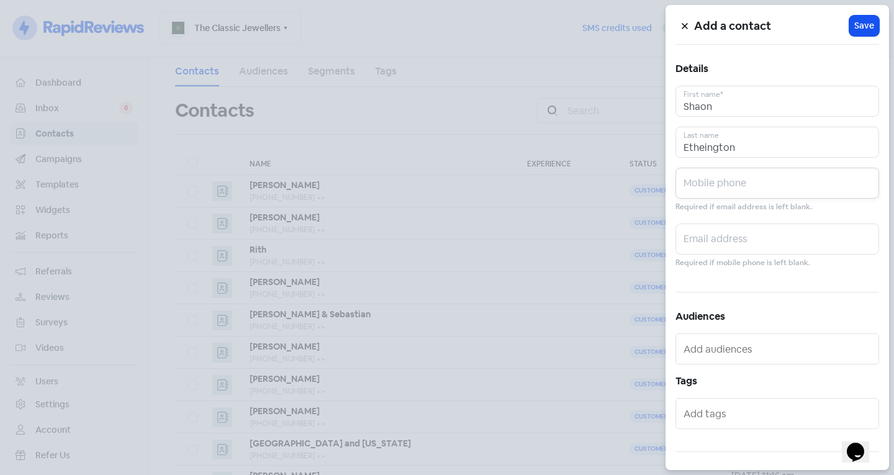
click at [716, 178] on input "text" at bounding box center [778, 183] width 204 height 31
type input "0418159921"
click at [862, 32] on button "Icon For Loading Save" at bounding box center [864, 26] width 30 height 20
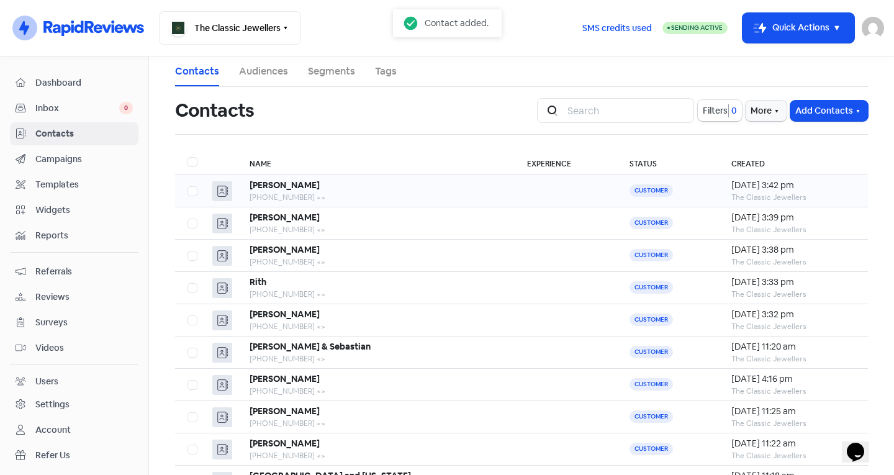
click at [320, 189] on b "Shaon Etheington" at bounding box center [285, 184] width 70 height 11
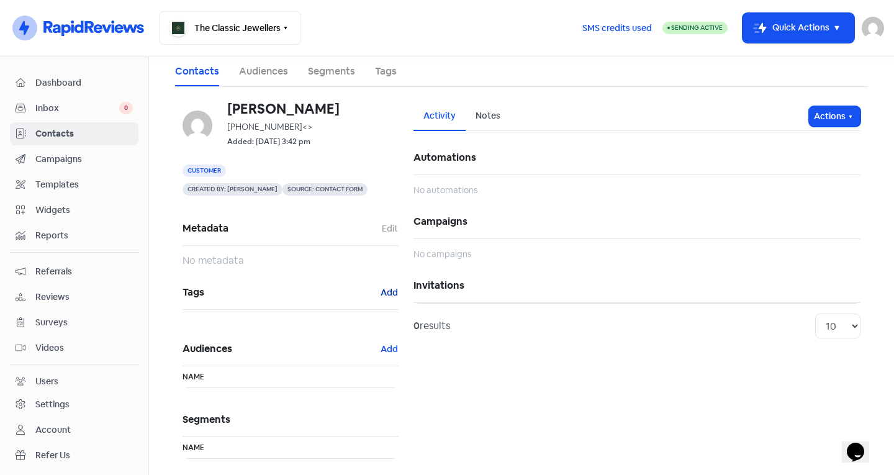
click at [388, 287] on button "Add" at bounding box center [389, 293] width 19 height 14
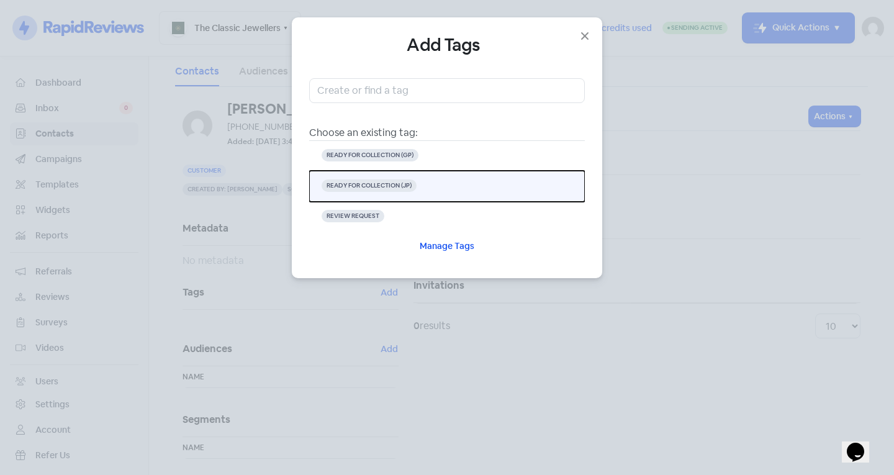
click at [421, 188] on button "READY FOR COLLECTION (JP)" at bounding box center [447, 186] width 276 height 31
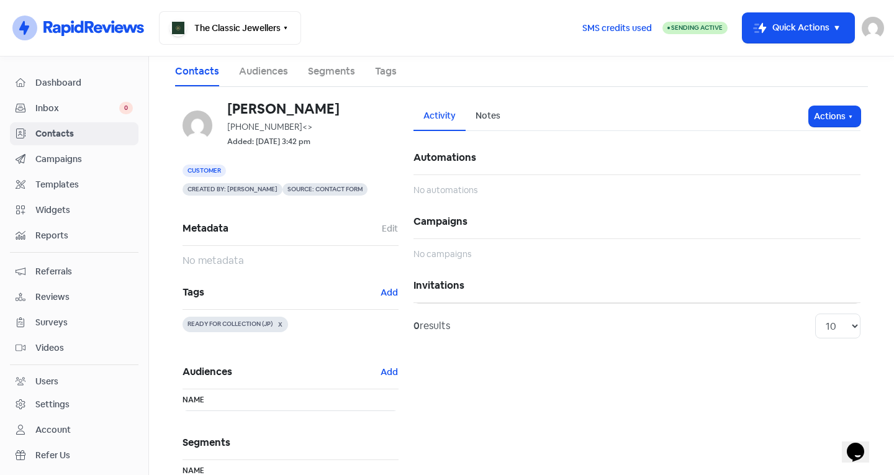
click at [108, 138] on span "Contacts" at bounding box center [83, 133] width 97 height 13
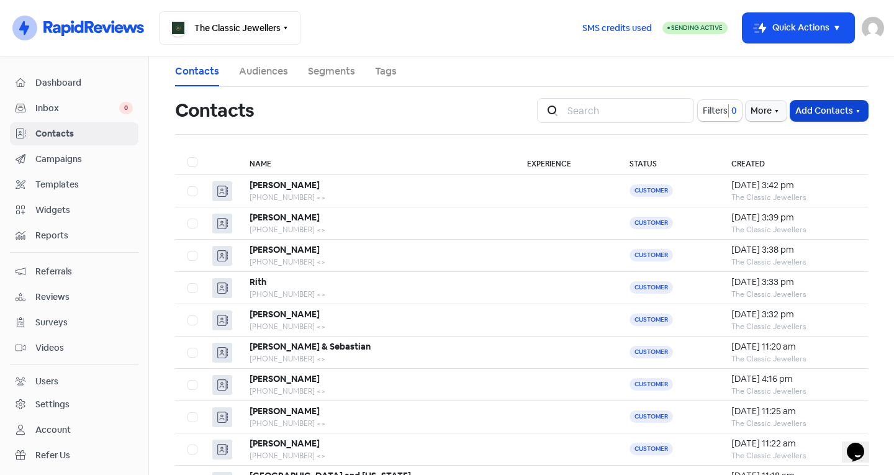
click at [853, 108] on icon "button" at bounding box center [858, 111] width 10 height 10
click at [789, 143] on button "Add a contact" at bounding box center [795, 137] width 145 height 25
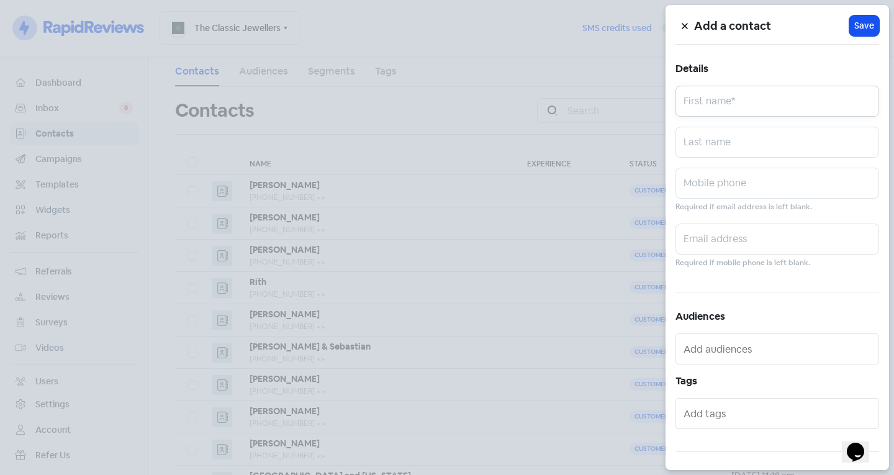
click at [727, 100] on input "text" at bounding box center [778, 101] width 204 height 31
type input "Daniel"
click at [719, 142] on input "text" at bounding box center [778, 142] width 204 height 31
type input "Cook"
click at [715, 185] on input "text" at bounding box center [778, 183] width 204 height 31
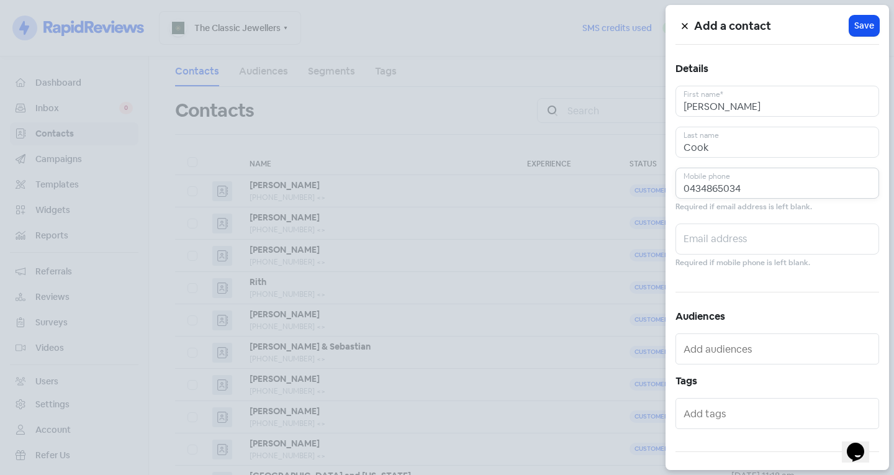
type input "0434865034"
click at [743, 235] on input "text" at bounding box center [778, 239] width 204 height 31
click at [859, 22] on span "Save" at bounding box center [864, 25] width 20 height 13
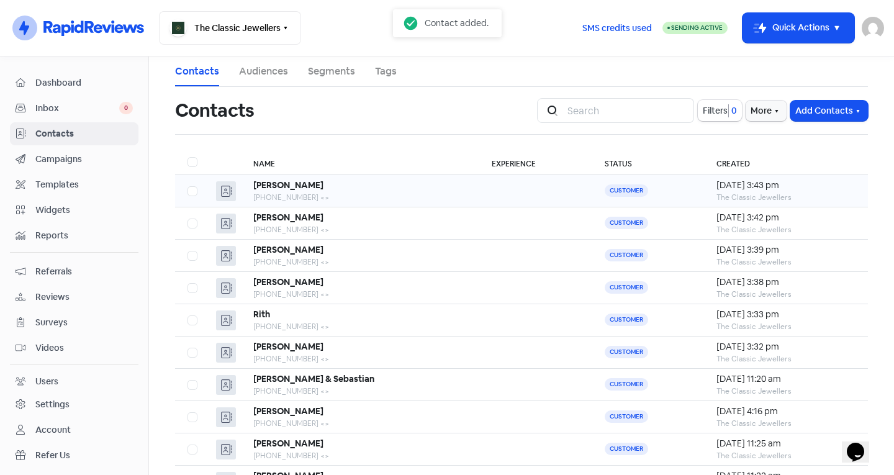
click at [284, 188] on b "Daniel Cook" at bounding box center [288, 184] width 70 height 11
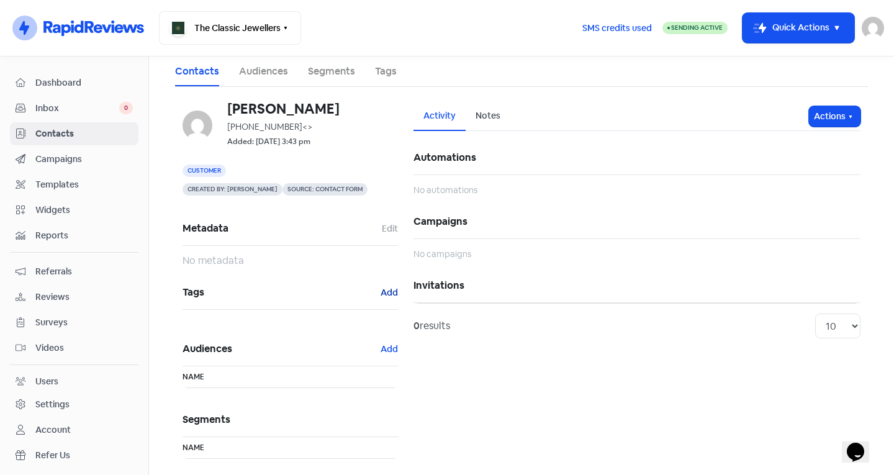
click at [387, 291] on button "Add" at bounding box center [389, 293] width 19 height 14
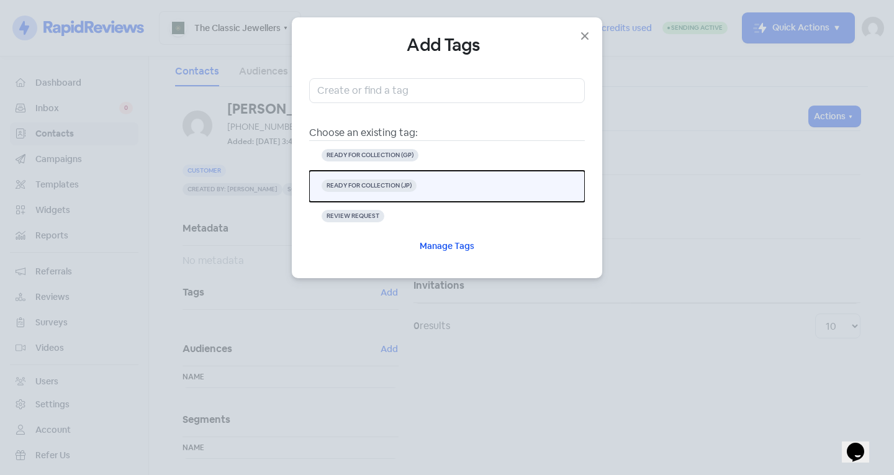
click at [445, 186] on button "READY FOR COLLECTION (JP)" at bounding box center [447, 186] width 276 height 31
